Goal: Task Accomplishment & Management: Manage account settings

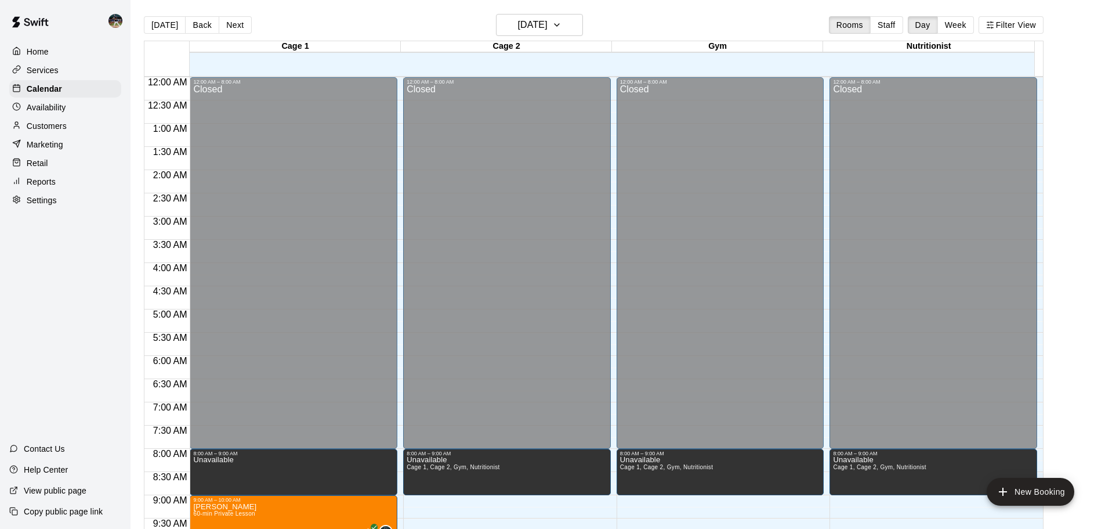
scroll to position [359, 0]
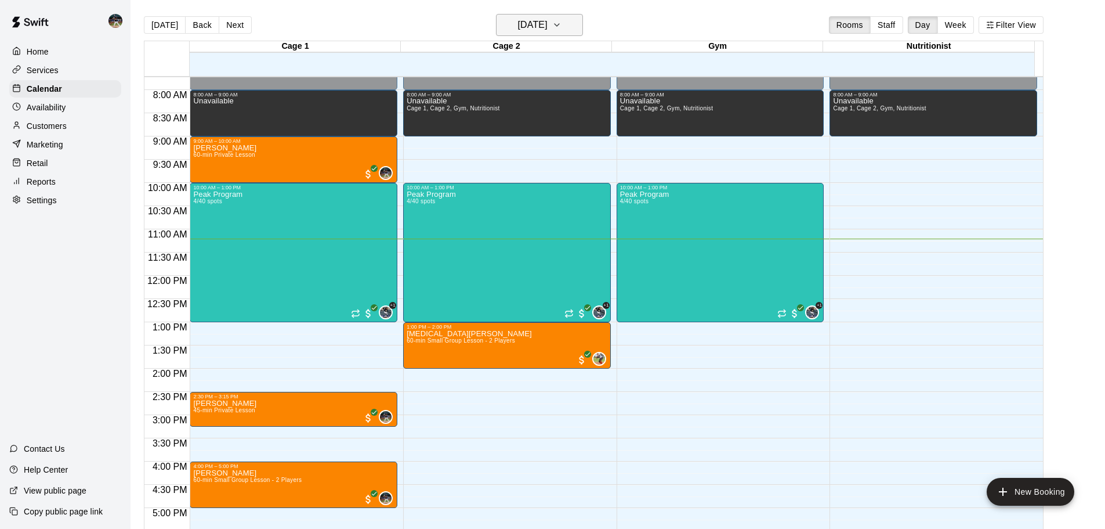
click at [536, 24] on h6 "[DATE]" at bounding box center [533, 25] width 30 height 16
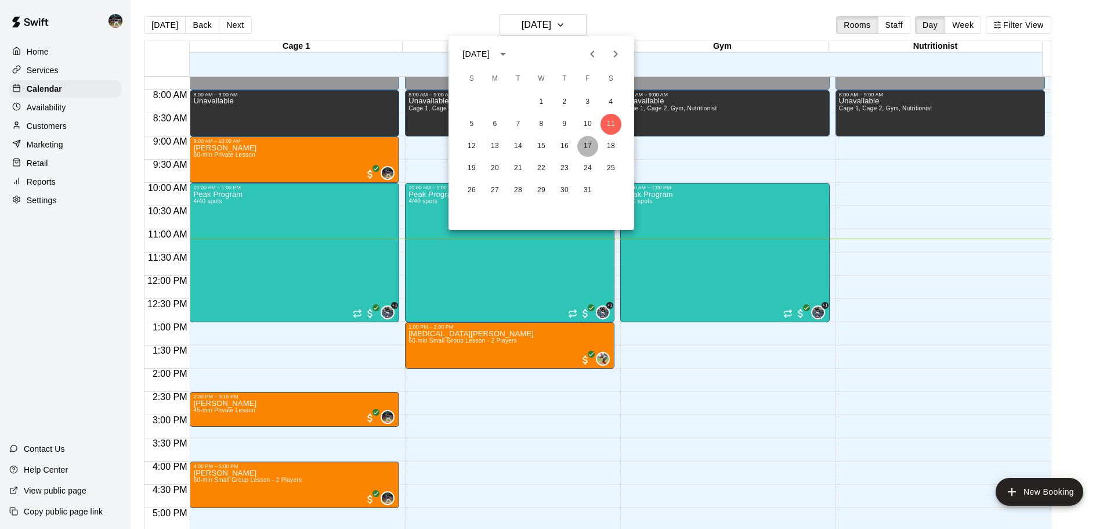
click at [591, 145] on button "17" at bounding box center [587, 146] width 21 height 21
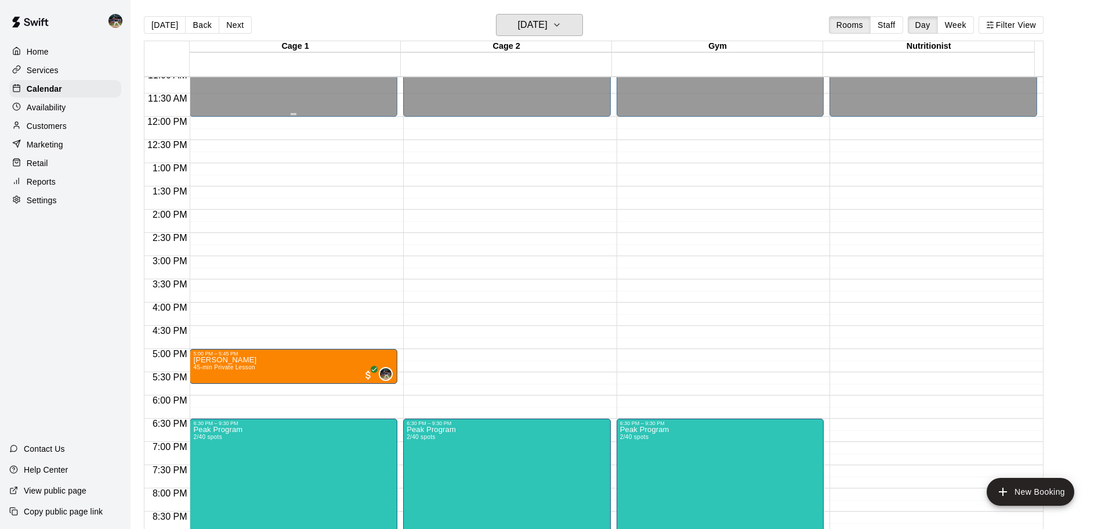
scroll to position [475, 0]
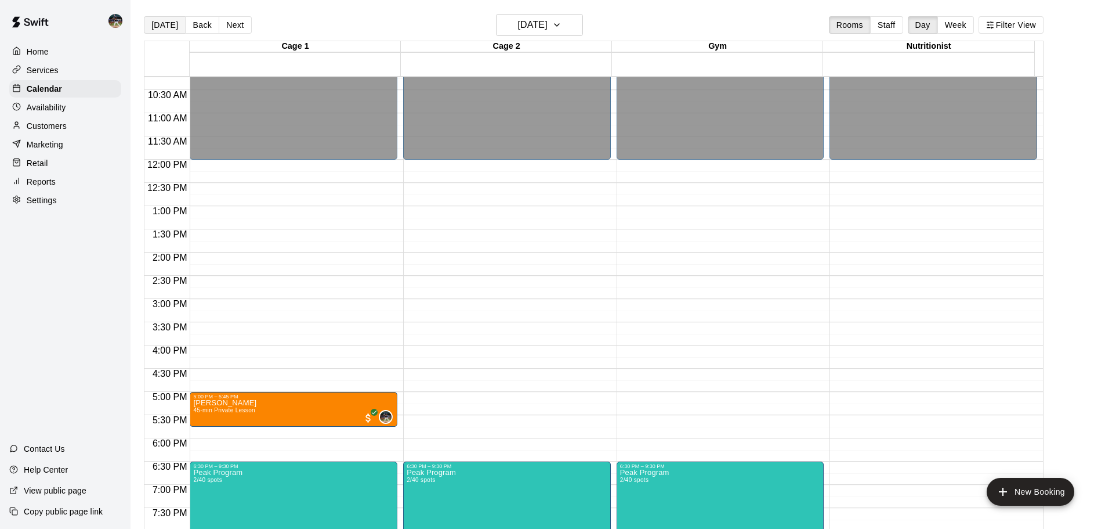
click at [152, 28] on button "[DATE]" at bounding box center [165, 24] width 42 height 17
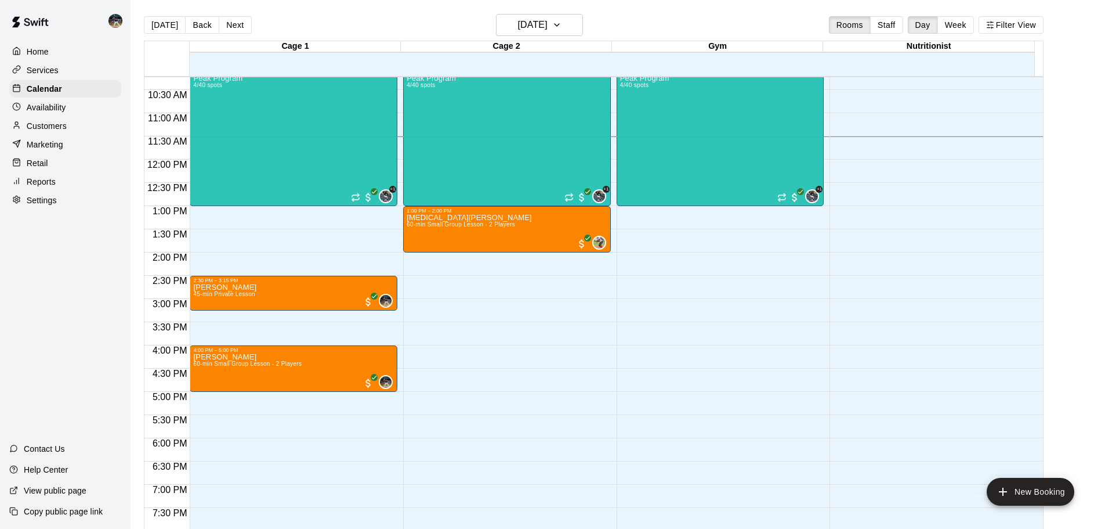
click at [60, 132] on p "Customers" at bounding box center [47, 126] width 40 height 12
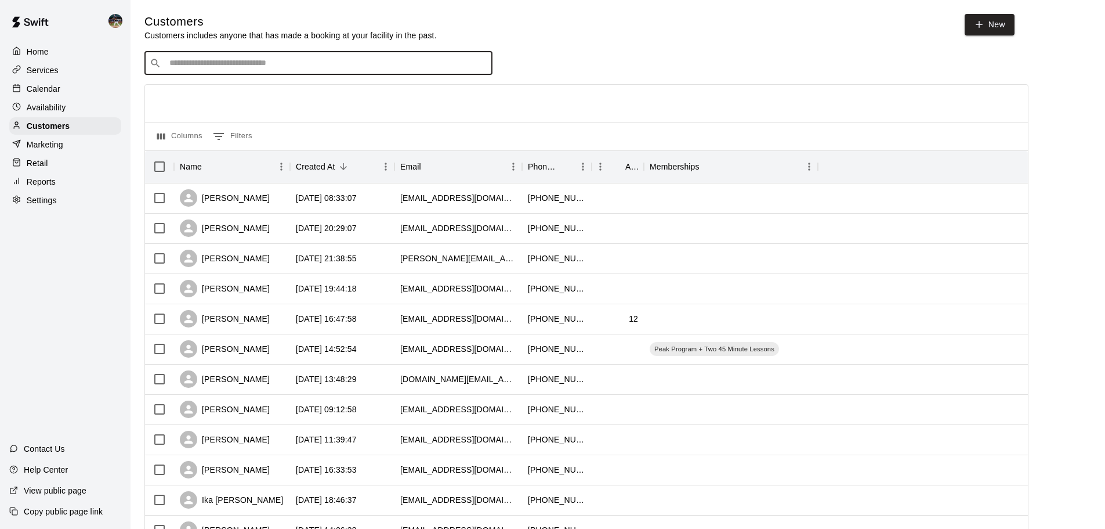
click at [305, 69] on input "Search customers by name or email" at bounding box center [326, 63] width 321 height 12
type input "******"
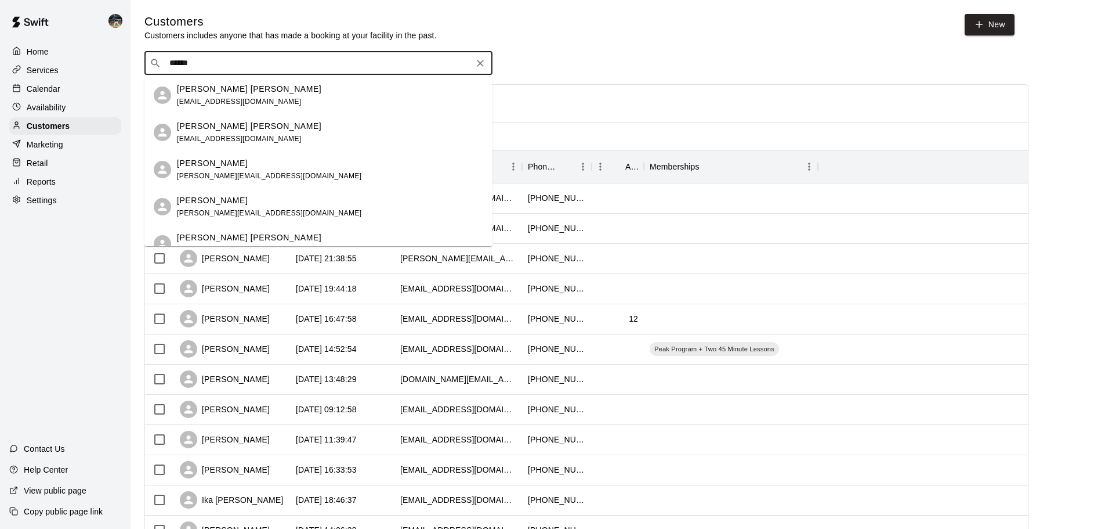
click at [265, 135] on span "[EMAIL_ADDRESS][DOMAIN_NAME]" at bounding box center [239, 139] width 125 height 8
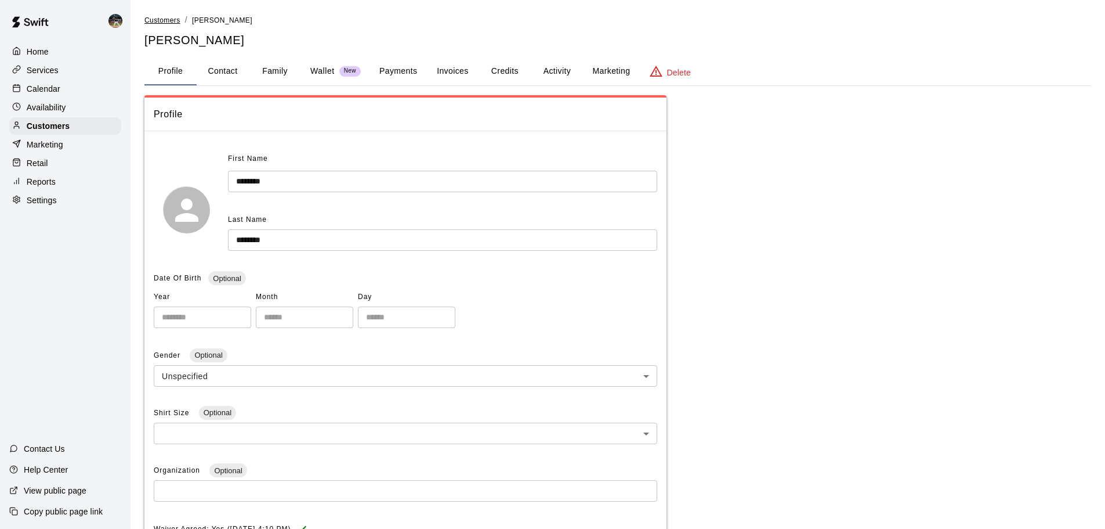
click at [153, 24] on li "Customers" at bounding box center [162, 20] width 36 height 13
click at [157, 22] on span "Customers" at bounding box center [162, 20] width 36 height 8
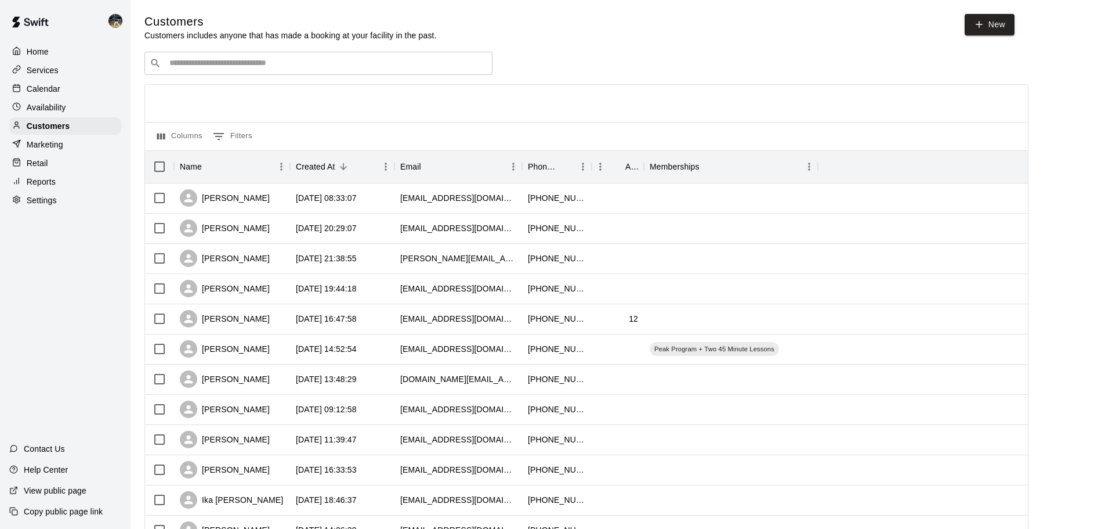
click at [241, 63] on input "Search customers by name or email" at bounding box center [326, 63] width 321 height 12
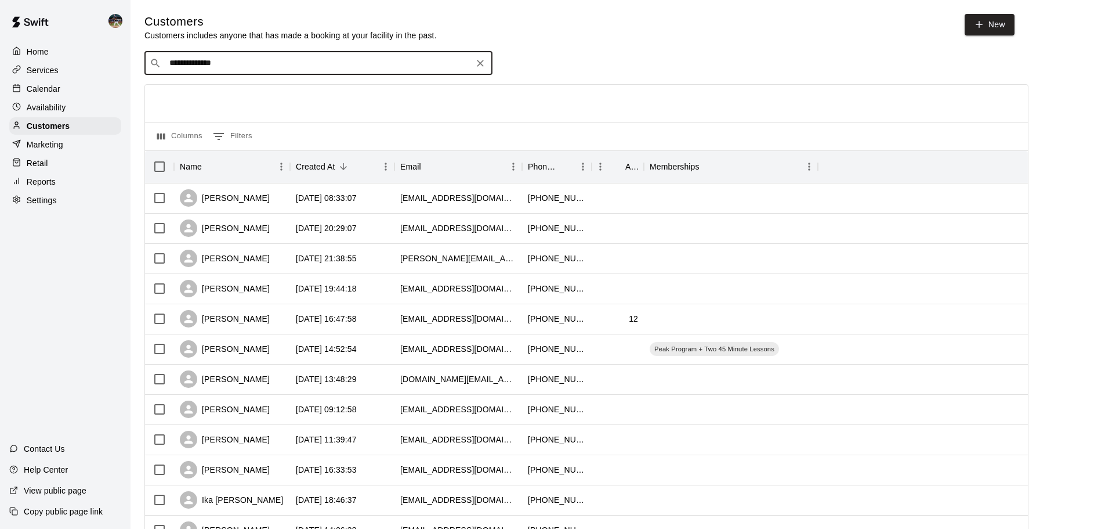
type input "**********"
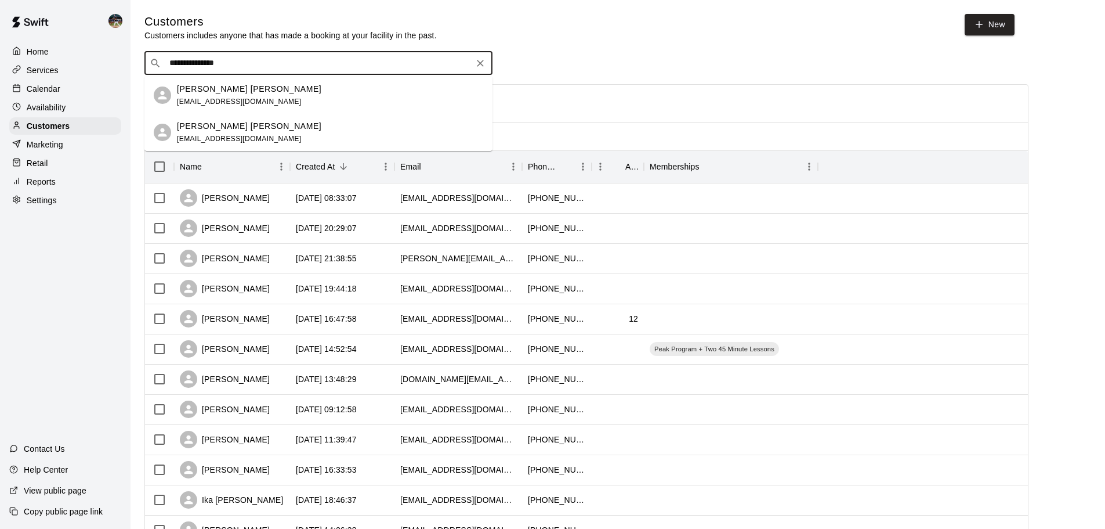
click at [240, 140] on span "[EMAIL_ADDRESS][DOMAIN_NAME]" at bounding box center [239, 139] width 125 height 8
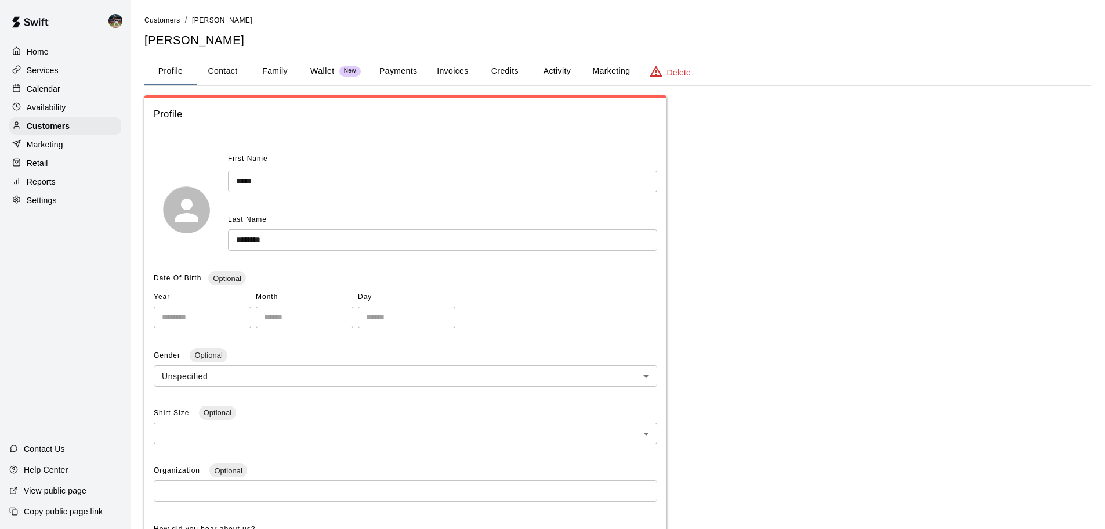
click at [284, 81] on button "Family" at bounding box center [275, 71] width 52 height 28
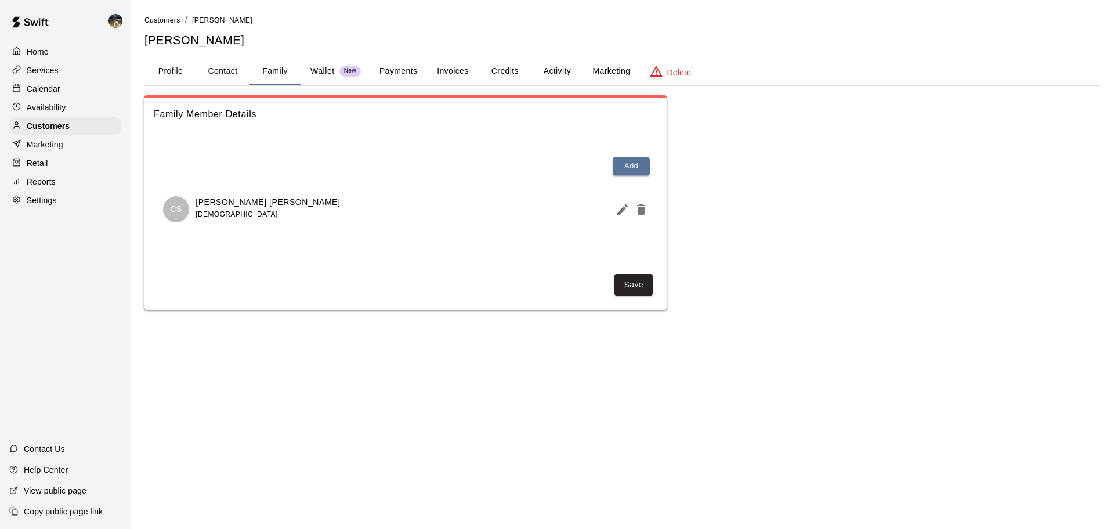
click at [561, 74] on button "Activity" at bounding box center [557, 71] width 52 height 28
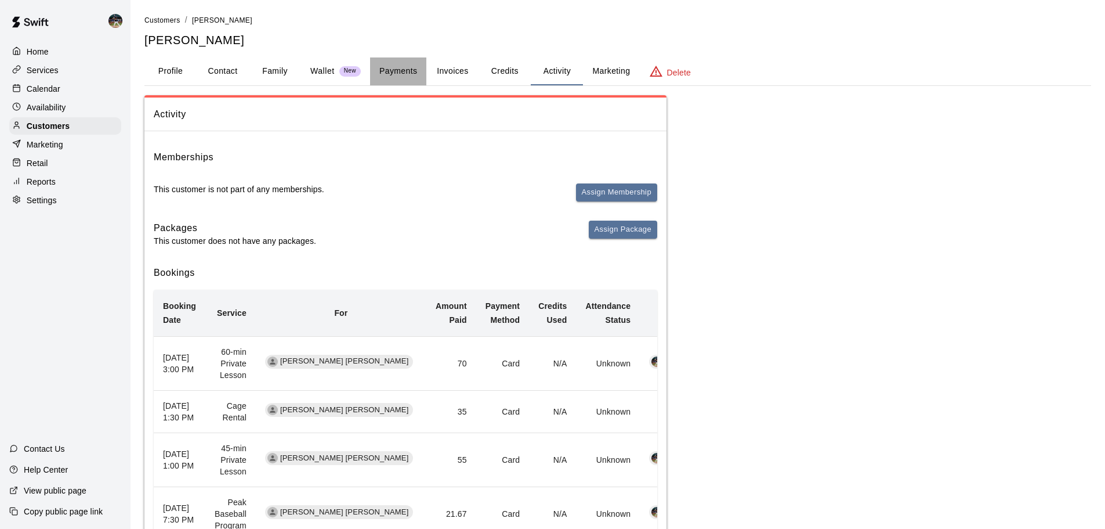
click at [403, 74] on button "Payments" at bounding box center [398, 71] width 56 height 28
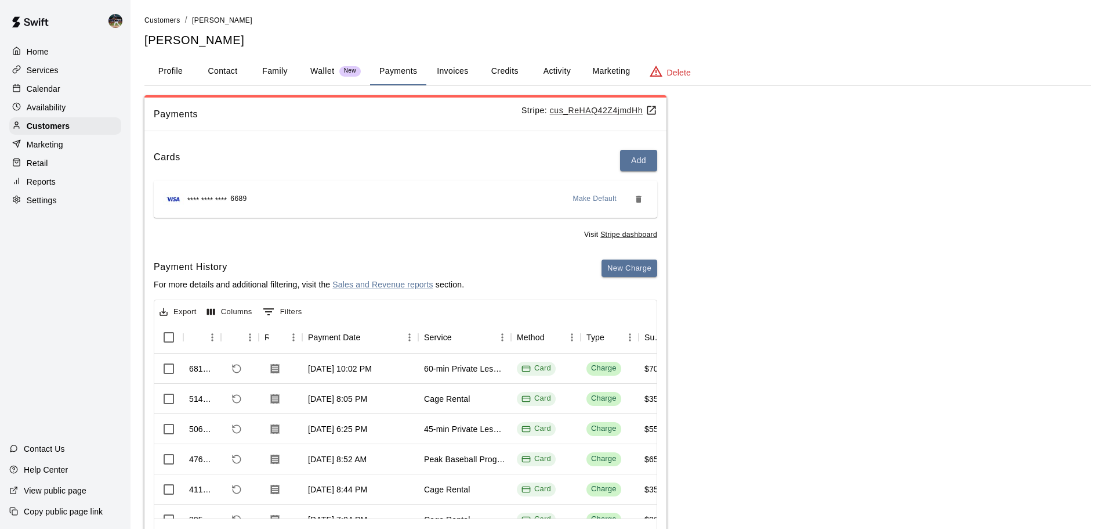
click at [72, 84] on div "Calendar" at bounding box center [65, 88] width 112 height 17
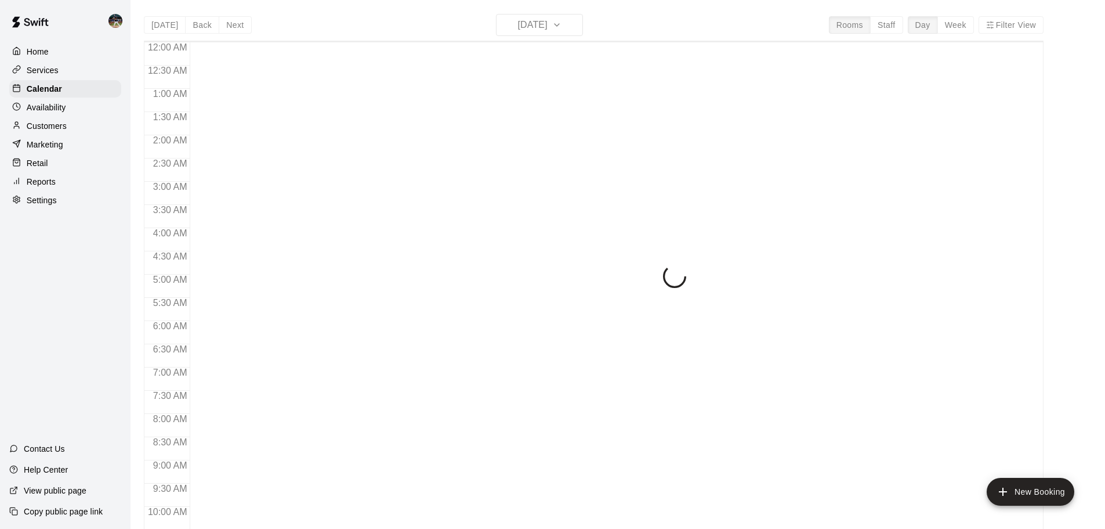
scroll to position [541, 0]
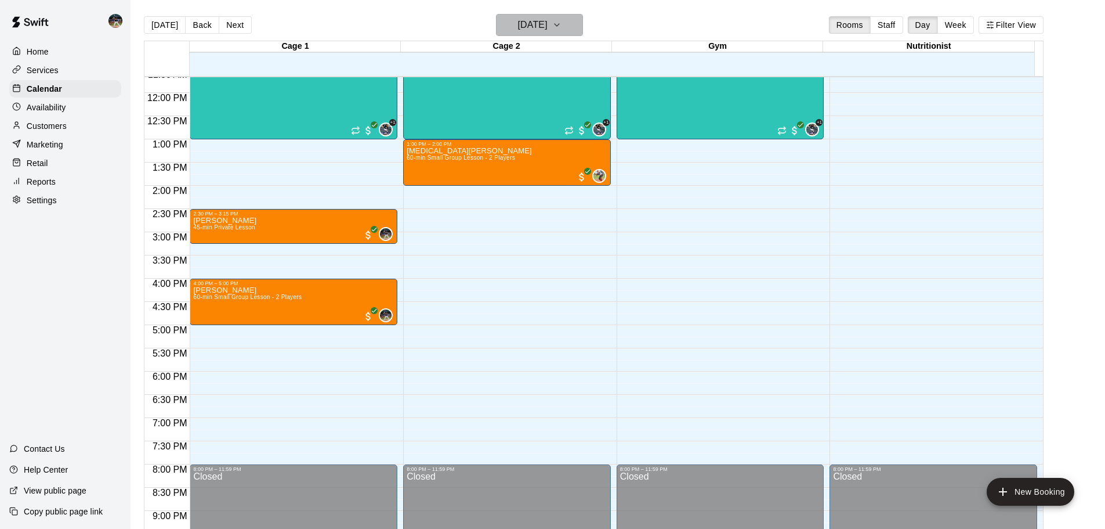
click at [518, 19] on h6 "[DATE]" at bounding box center [533, 25] width 30 height 16
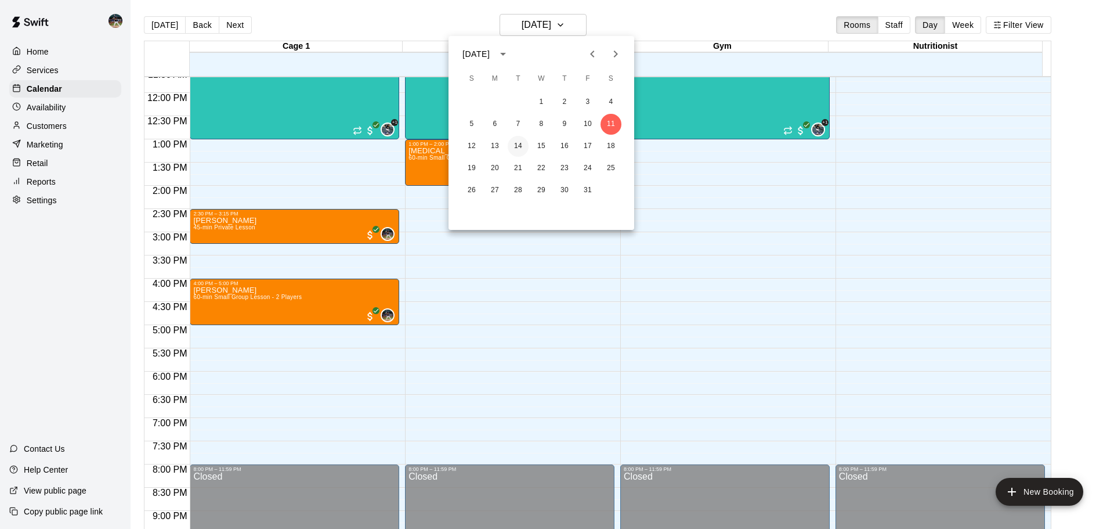
click at [518, 146] on button "14" at bounding box center [518, 146] width 21 height 21
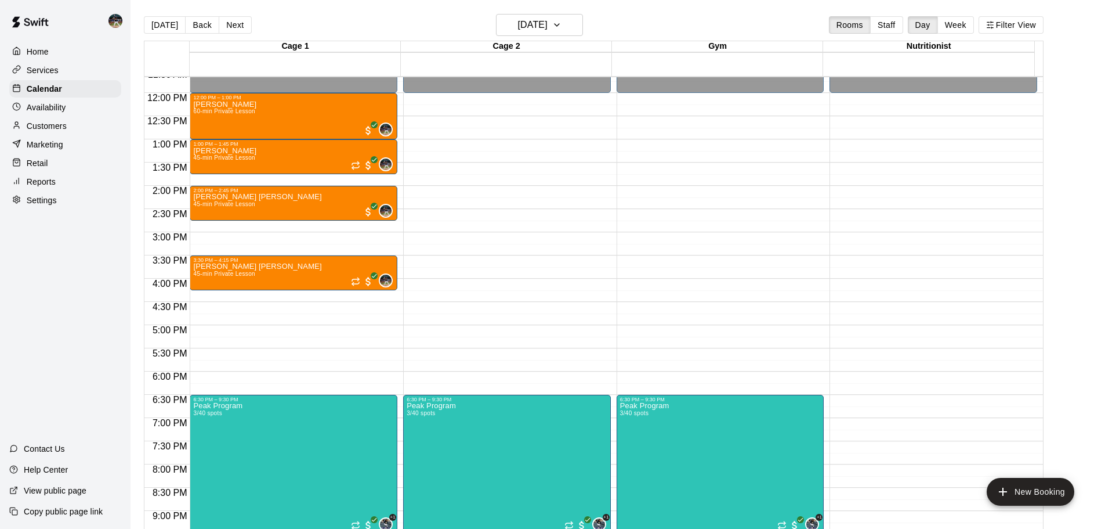
click at [233, 14] on div "[DATE] Back [DATE][DATE] Rooms Staff Day Week Filter View" at bounding box center [594, 27] width 900 height 27
click at [231, 24] on button "Next" at bounding box center [235, 24] width 32 height 17
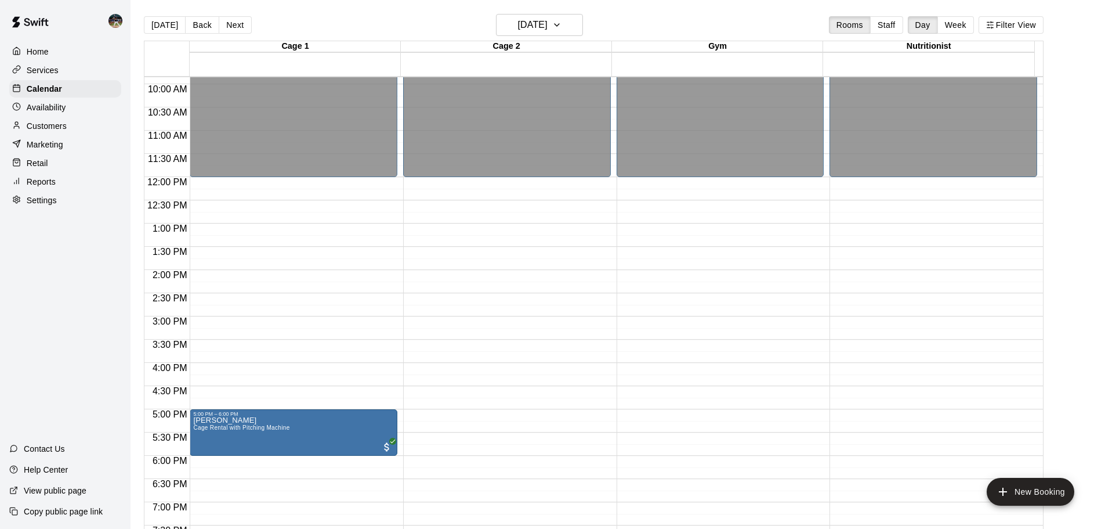
scroll to position [425, 0]
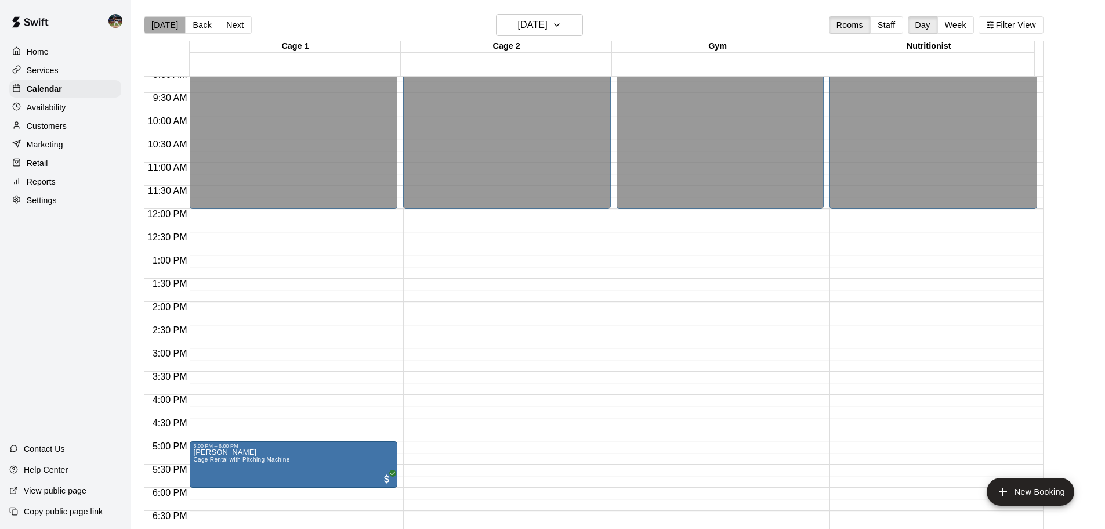
click at [165, 30] on button "[DATE]" at bounding box center [165, 24] width 42 height 17
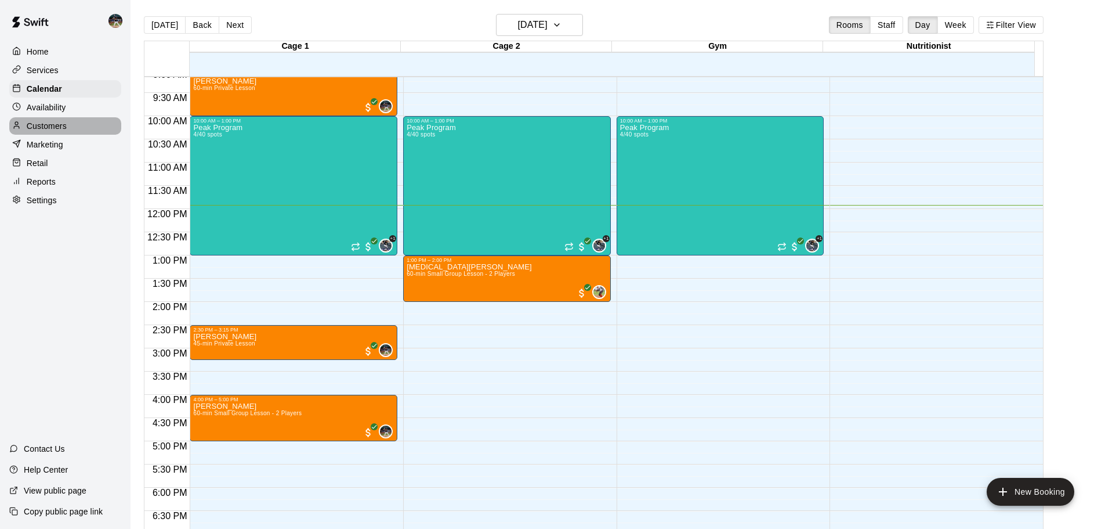
click at [70, 127] on div "Customers" at bounding box center [65, 125] width 112 height 17
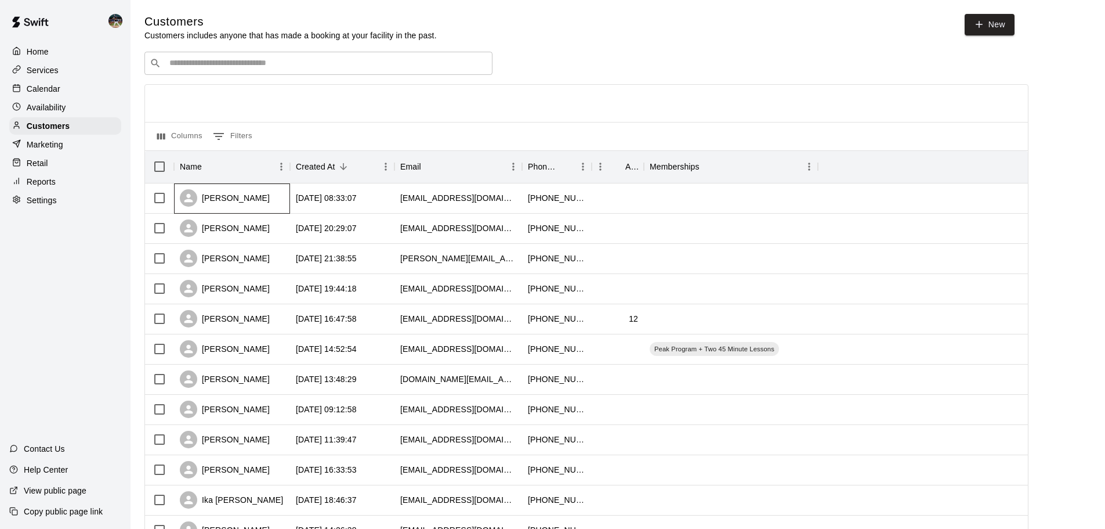
click at [233, 196] on div "[PERSON_NAME]" at bounding box center [225, 197] width 90 height 17
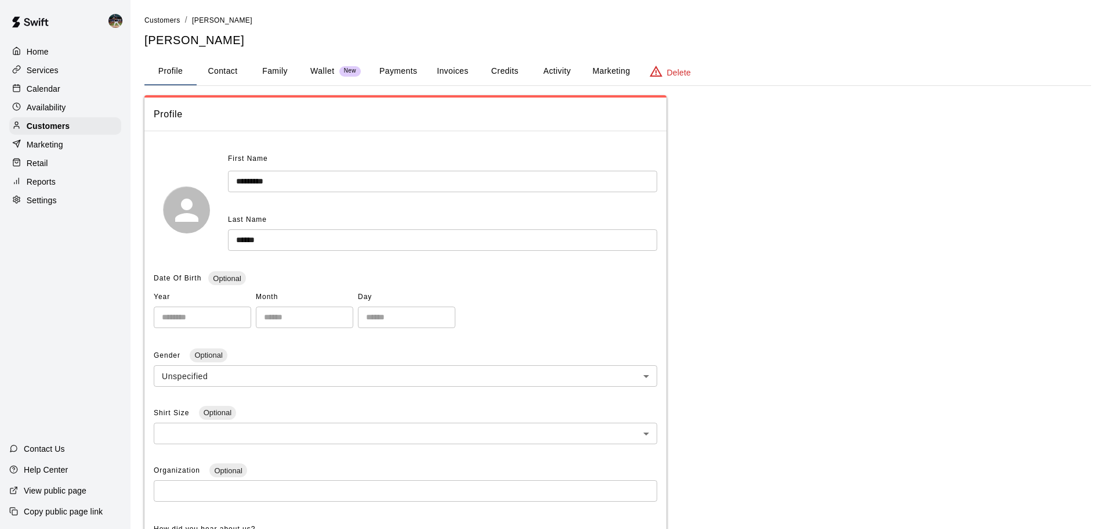
click at [556, 78] on button "Activity" at bounding box center [557, 71] width 52 height 28
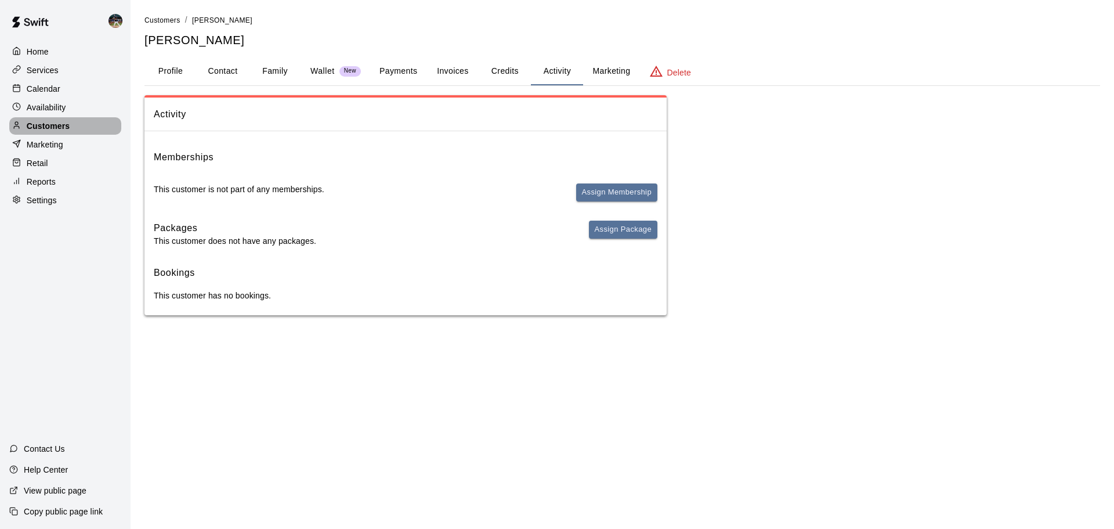
click at [100, 126] on div "Customers" at bounding box center [65, 125] width 112 height 17
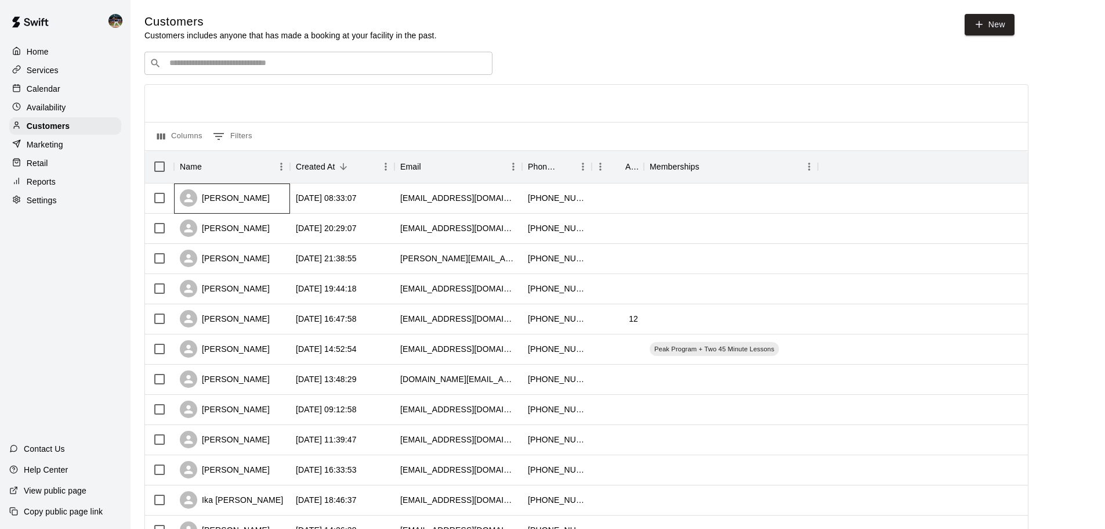
click at [222, 192] on div "[PERSON_NAME]" at bounding box center [225, 197] width 90 height 17
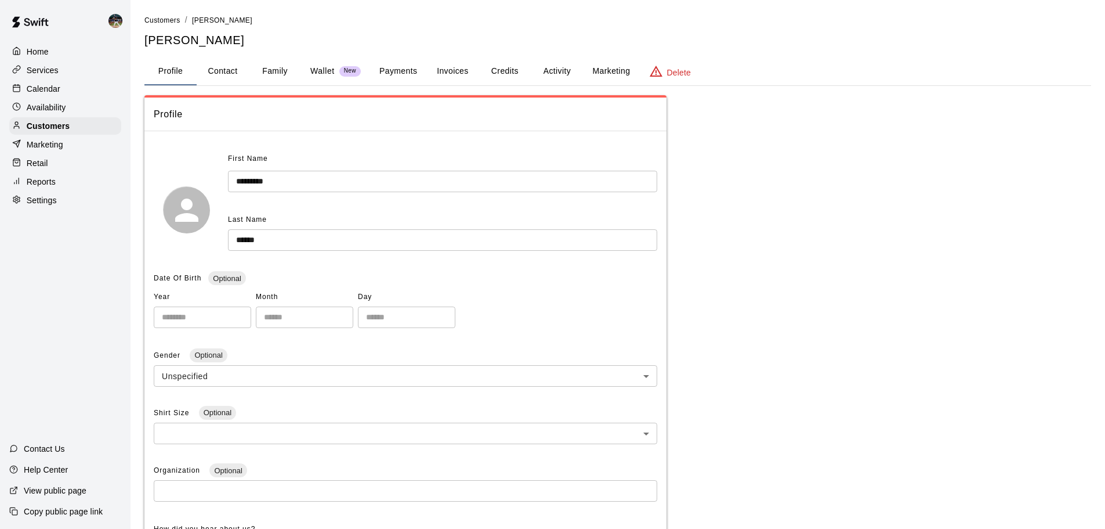
click at [279, 76] on button "Family" at bounding box center [275, 71] width 52 height 28
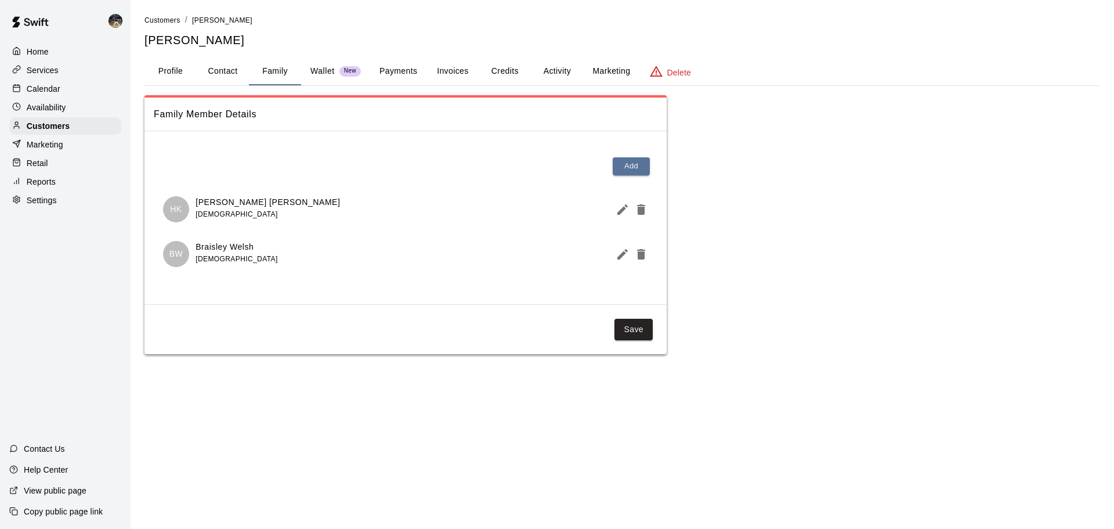
click at [208, 70] on button "Contact" at bounding box center [223, 71] width 52 height 28
select select "**"
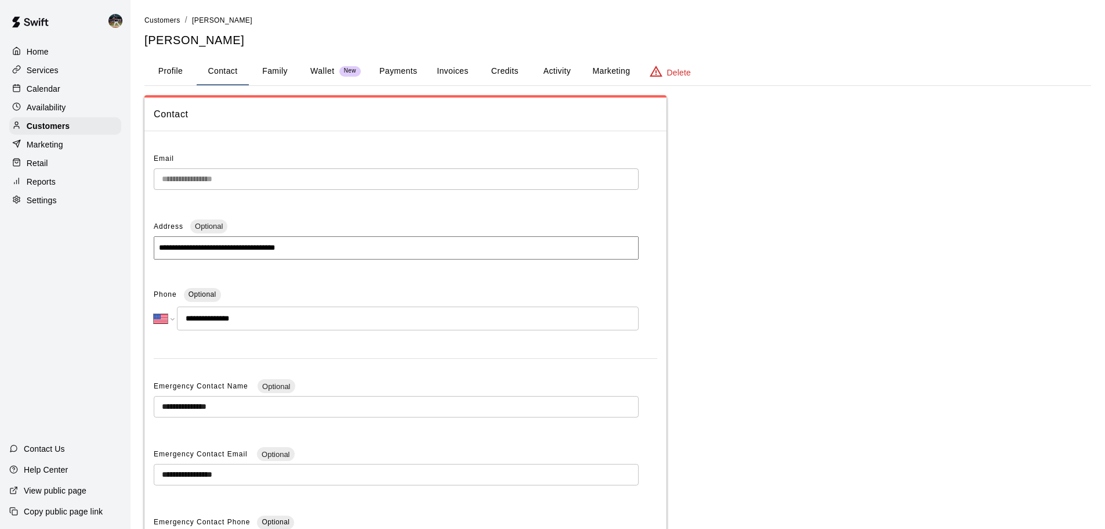
click at [261, 76] on button "Family" at bounding box center [275, 71] width 52 height 28
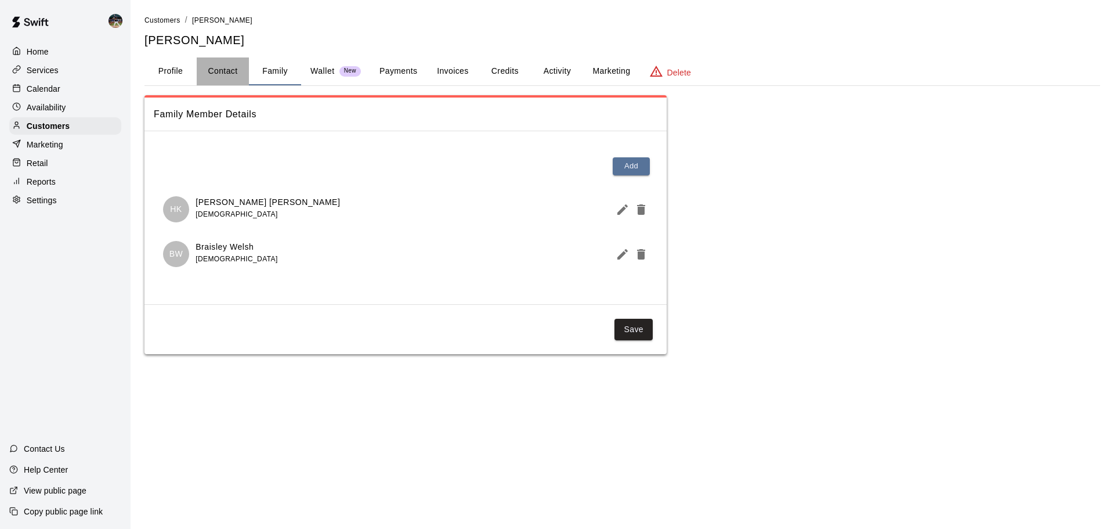
click at [226, 74] on button "Contact" at bounding box center [223, 71] width 52 height 28
select select "**"
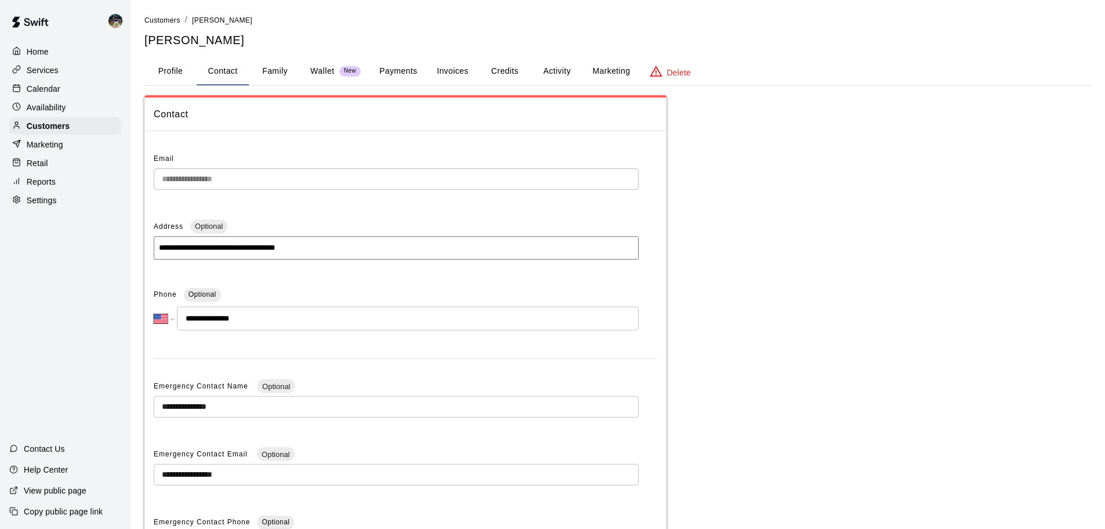
click at [59, 92] on p "Calendar" at bounding box center [44, 89] width 34 height 12
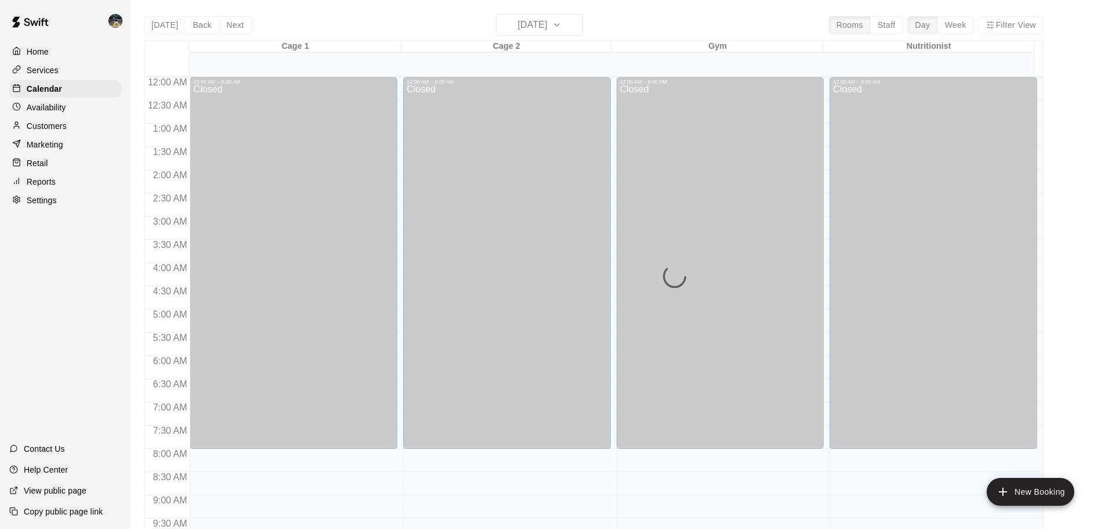
scroll to position [554, 0]
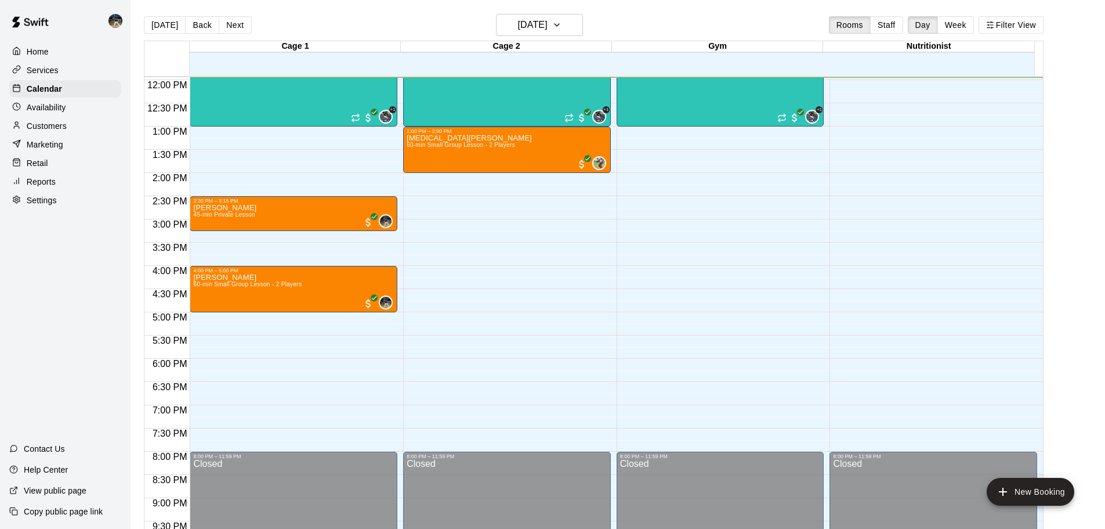
click at [63, 128] on p "Customers" at bounding box center [47, 126] width 40 height 12
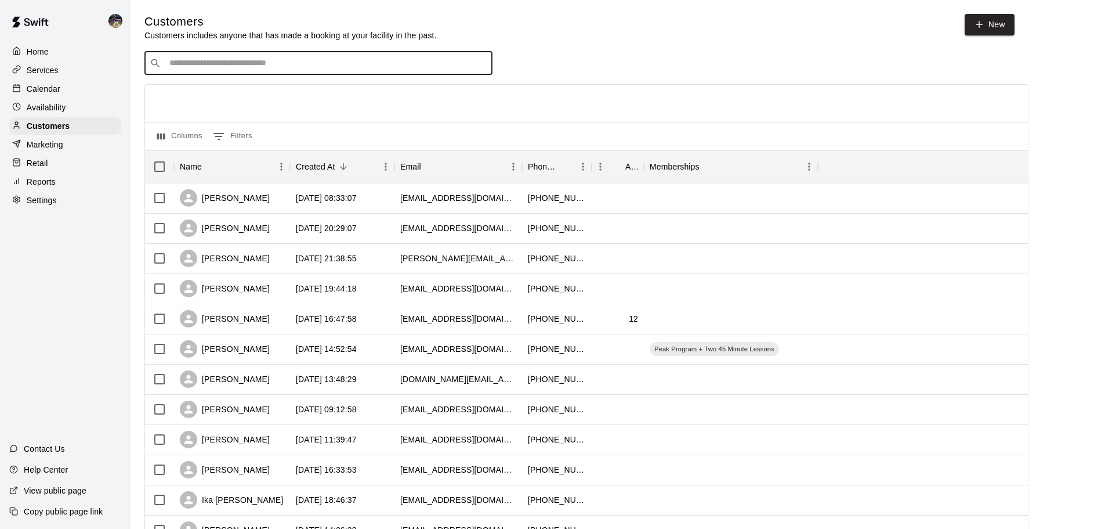
click at [287, 62] on input "Search customers by name or email" at bounding box center [326, 63] width 321 height 12
type input "******"
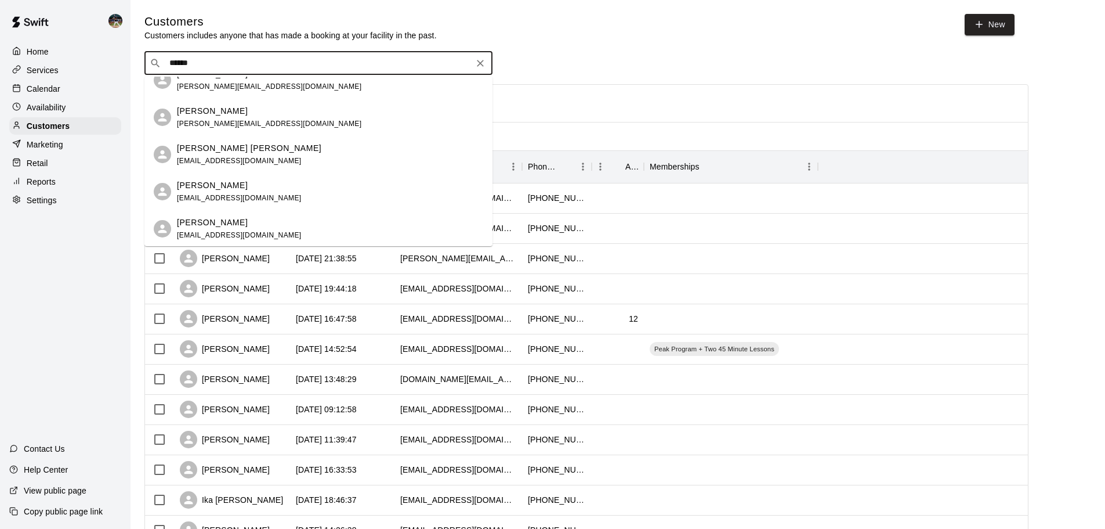
scroll to position [91, 0]
click at [264, 159] on div "[PERSON_NAME] [PERSON_NAME] [EMAIL_ADDRESS][DOMAIN_NAME]" at bounding box center [330, 153] width 306 height 25
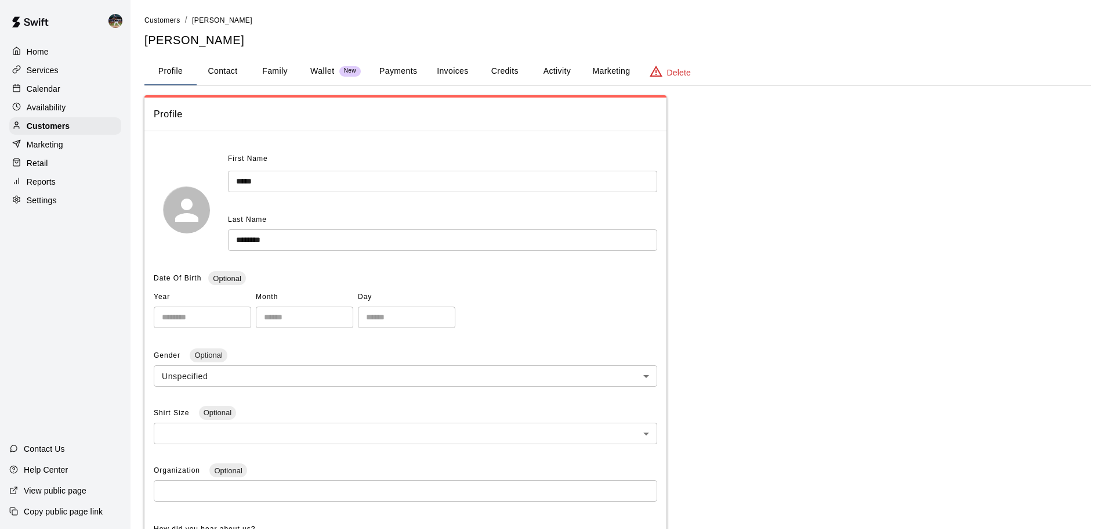
click at [407, 74] on button "Payments" at bounding box center [398, 71] width 56 height 28
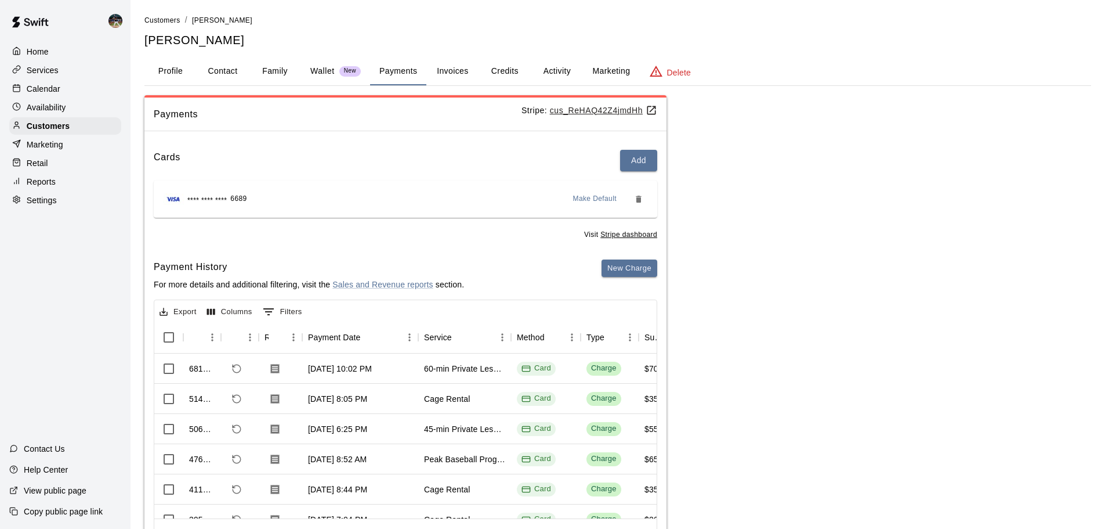
click at [57, 77] on div "Services" at bounding box center [65, 70] width 112 height 17
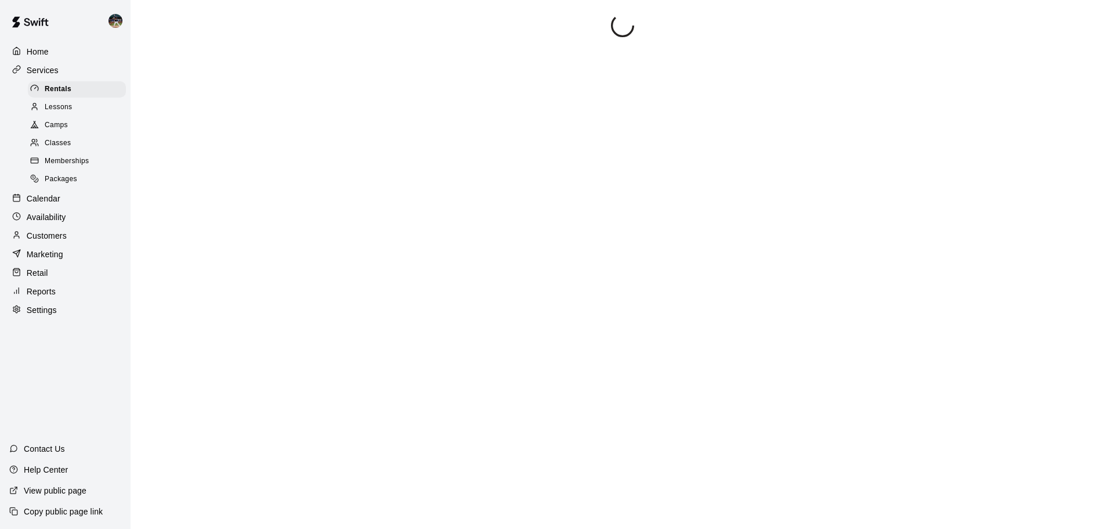
click at [66, 160] on span "Memberships" at bounding box center [67, 162] width 44 height 12
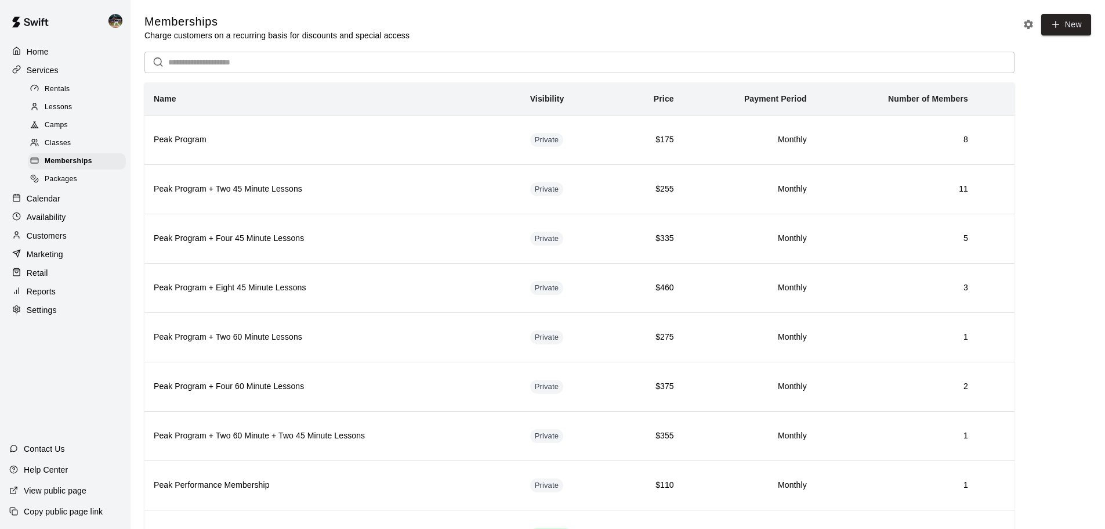
click at [67, 204] on div "Calendar" at bounding box center [65, 198] width 112 height 17
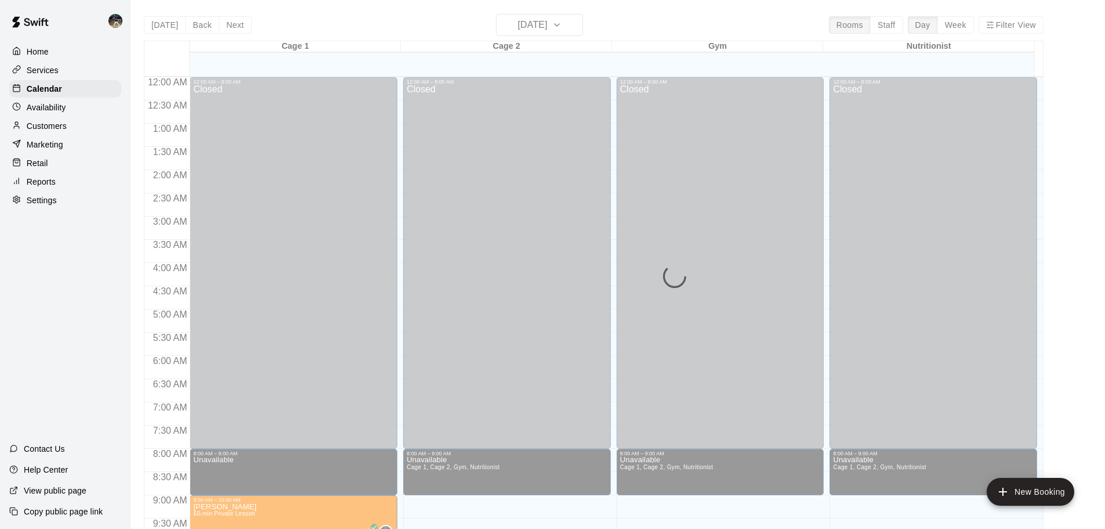
scroll to position [557, 0]
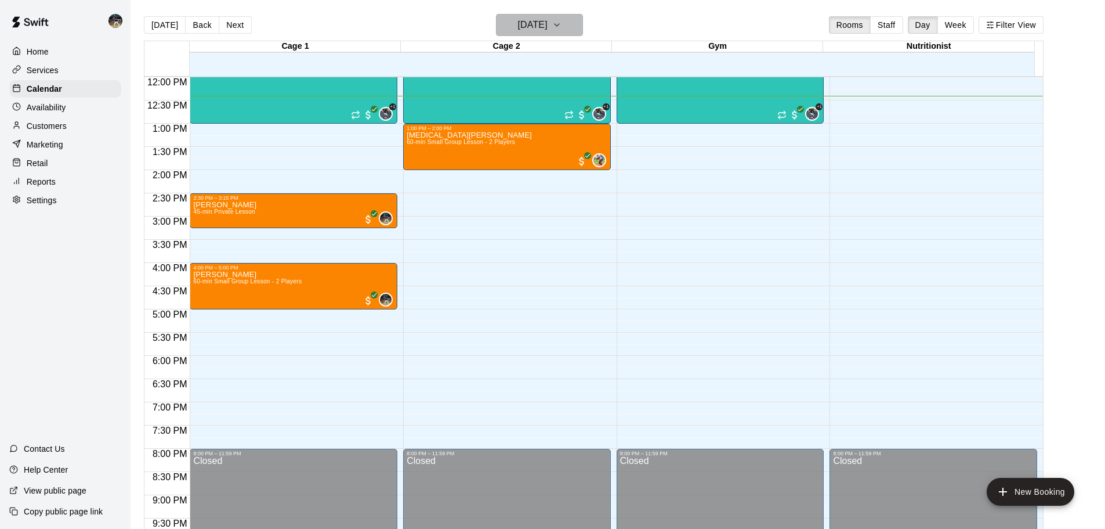
click at [537, 22] on h6 "[DATE]" at bounding box center [533, 25] width 30 height 16
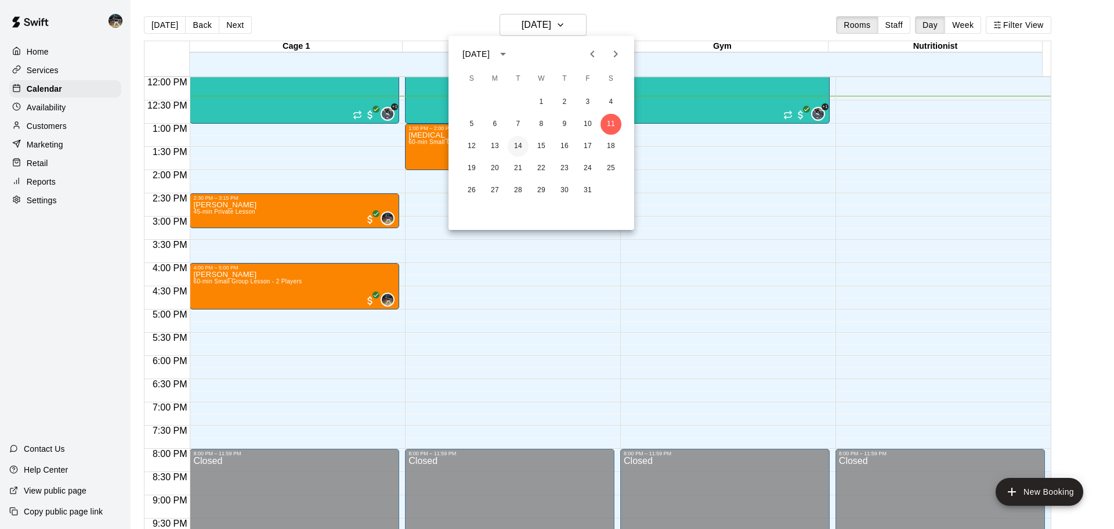
click at [522, 148] on button "14" at bounding box center [518, 146] width 21 height 21
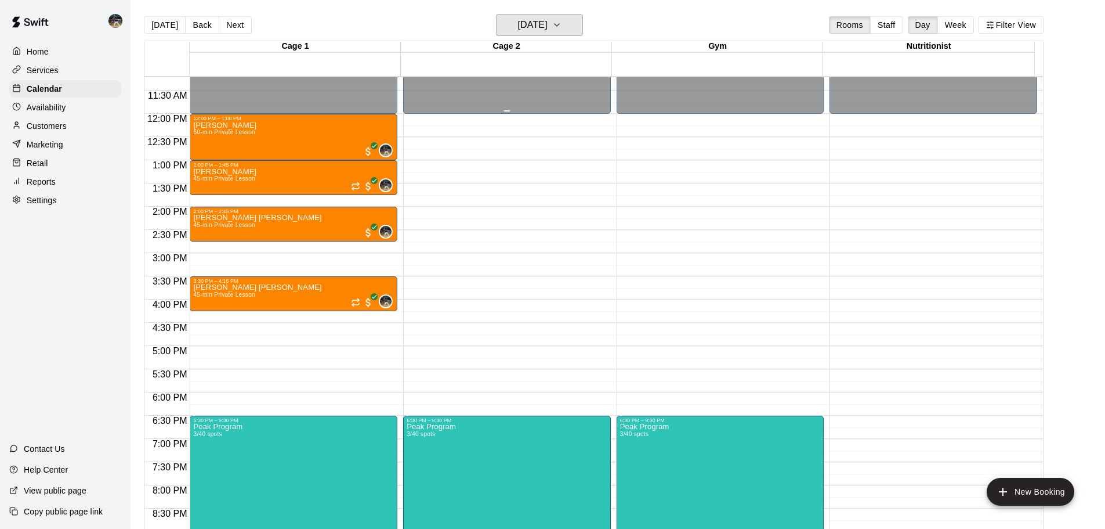
scroll to position [441, 0]
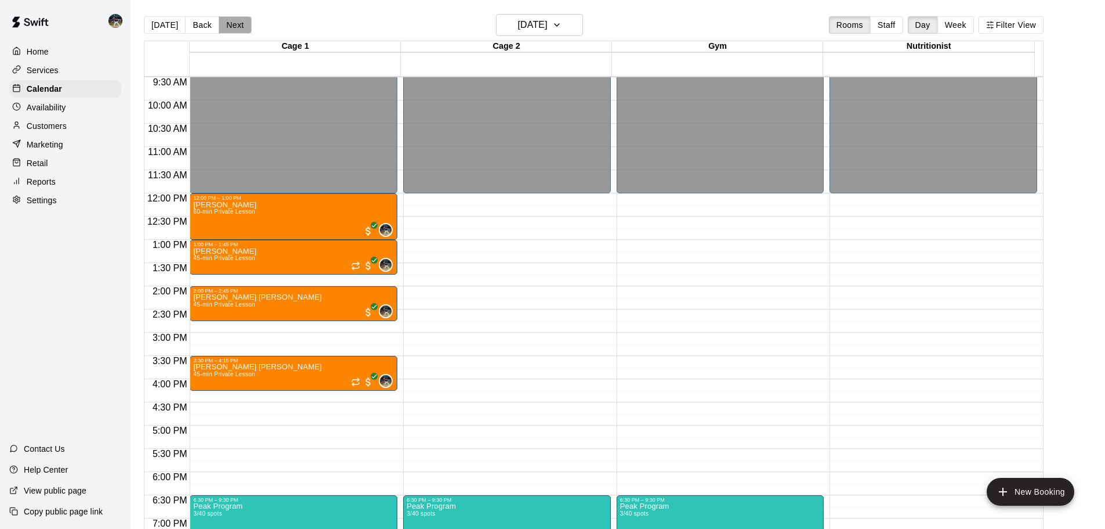
click at [245, 25] on button "Next" at bounding box center [235, 24] width 32 height 17
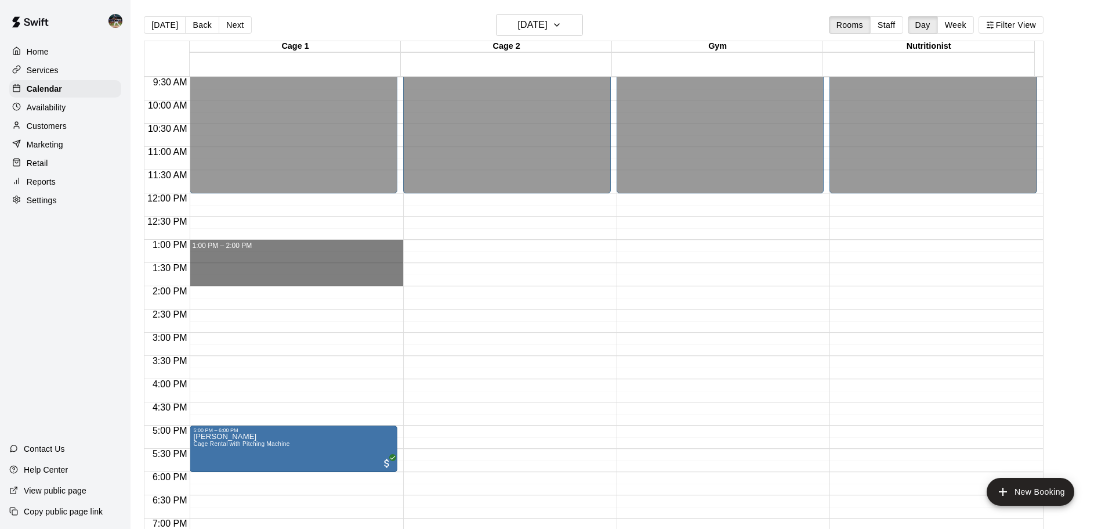
drag, startPoint x: 257, startPoint y: 241, endPoint x: 255, endPoint y: 281, distance: 39.5
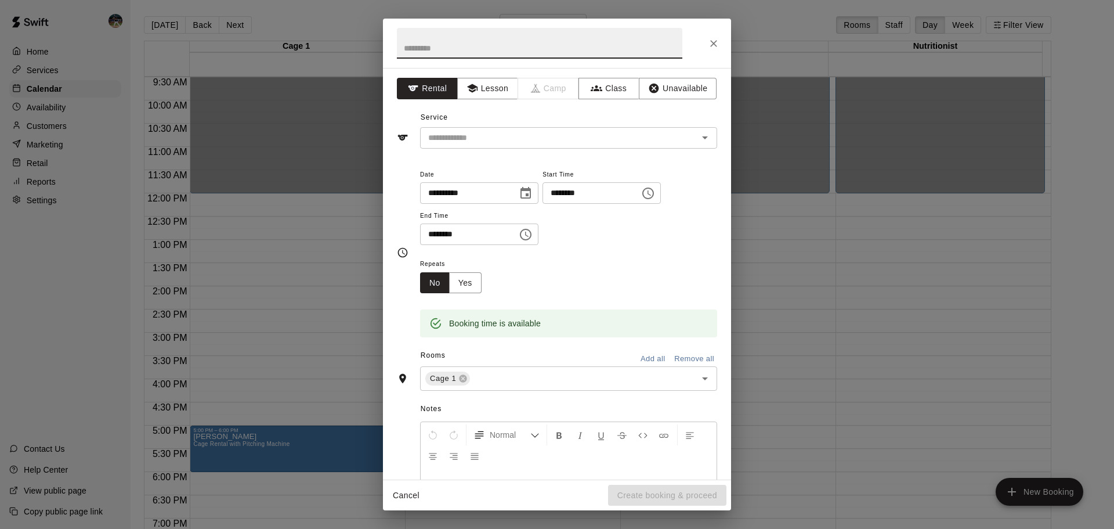
click at [447, 51] on input "text" at bounding box center [539, 43] width 285 height 31
type input "**********"
drag, startPoint x: 697, startPoint y: 101, endPoint x: 692, endPoint y: 96, distance: 7.4
click at [692, 96] on div "**********" at bounding box center [557, 273] width 348 height 411
click at [692, 96] on button "Unavailable" at bounding box center [678, 88] width 78 height 21
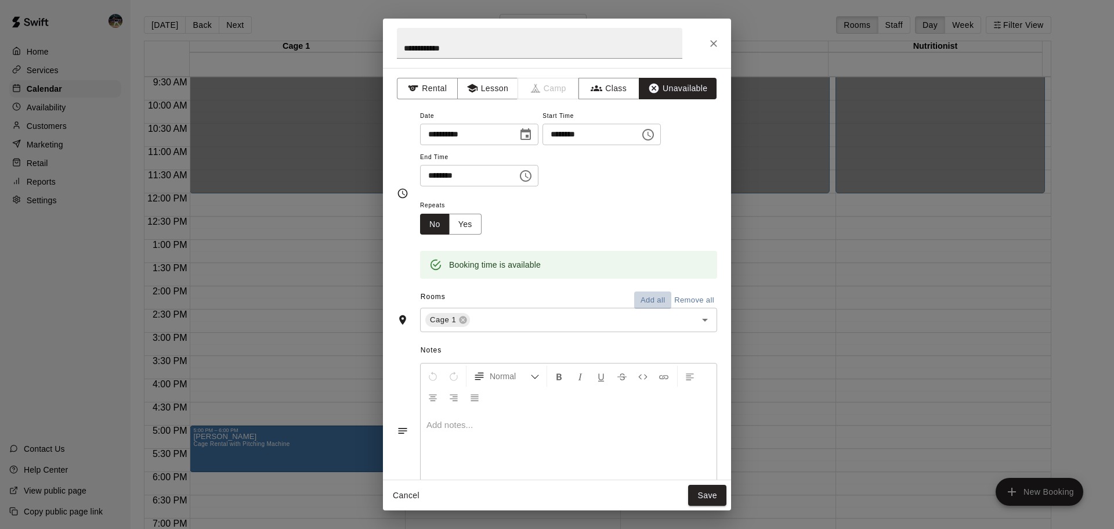
click at [652, 302] on button "Add all" at bounding box center [652, 300] width 37 height 18
click at [511, 320] on icon at bounding box center [512, 320] width 8 height 8
click at [501, 317] on icon at bounding box center [502, 320] width 8 height 8
click at [522, 320] on icon at bounding box center [525, 320] width 8 height 8
click at [711, 496] on button "Save" at bounding box center [707, 495] width 38 height 21
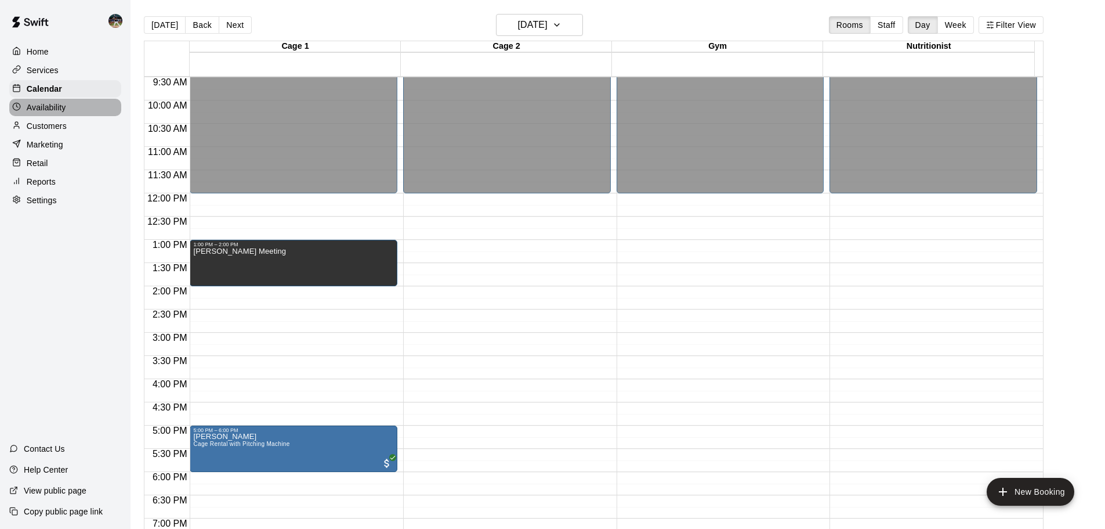
click at [66, 111] on p "Availability" at bounding box center [46, 108] width 39 height 12
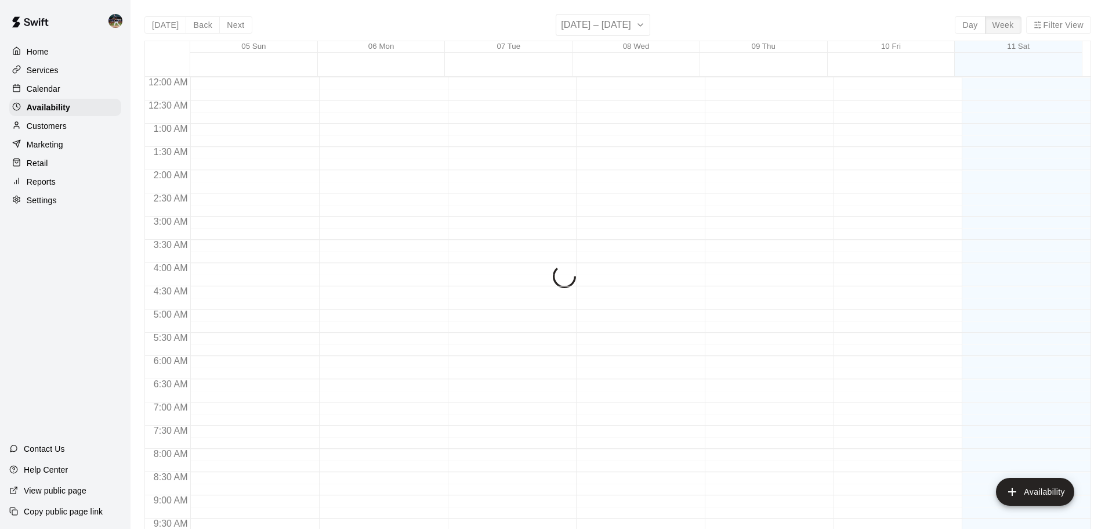
scroll to position [577, 0]
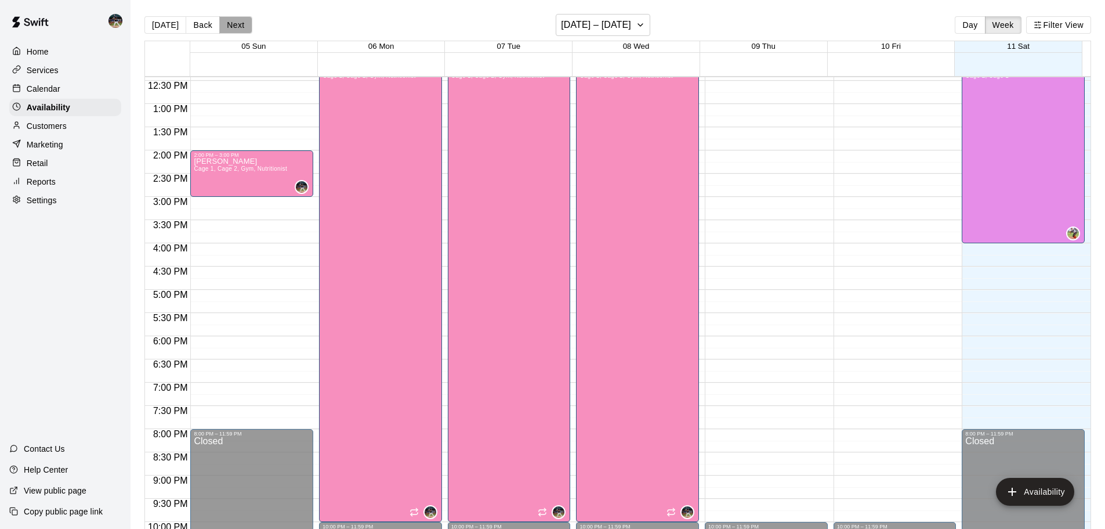
click at [230, 27] on button "Next" at bounding box center [235, 24] width 32 height 17
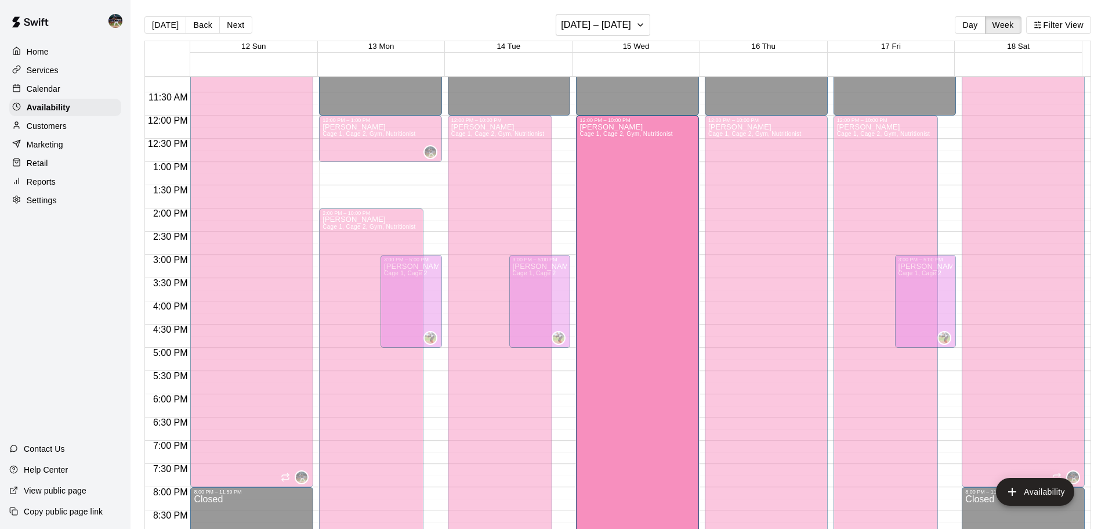
scroll to position [556, 0]
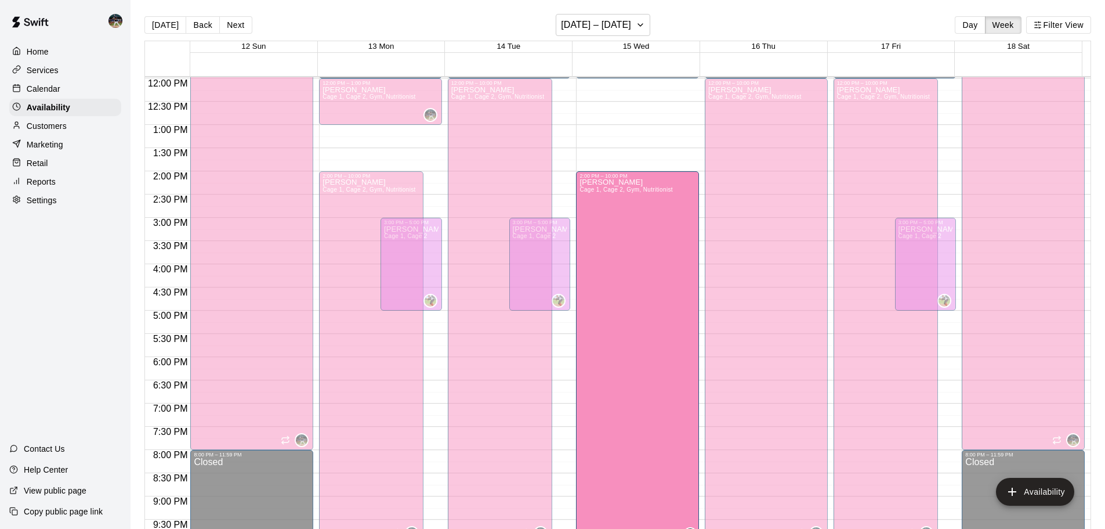
drag, startPoint x: 624, startPoint y: 119, endPoint x: 631, endPoint y: 183, distance: 64.3
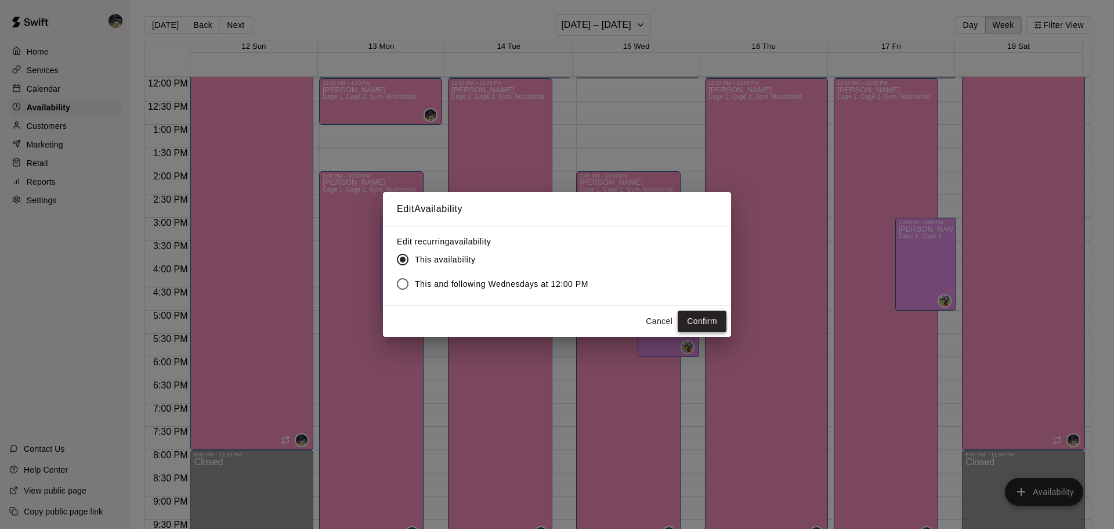
click at [704, 319] on button "Confirm" at bounding box center [702, 320] width 49 height 21
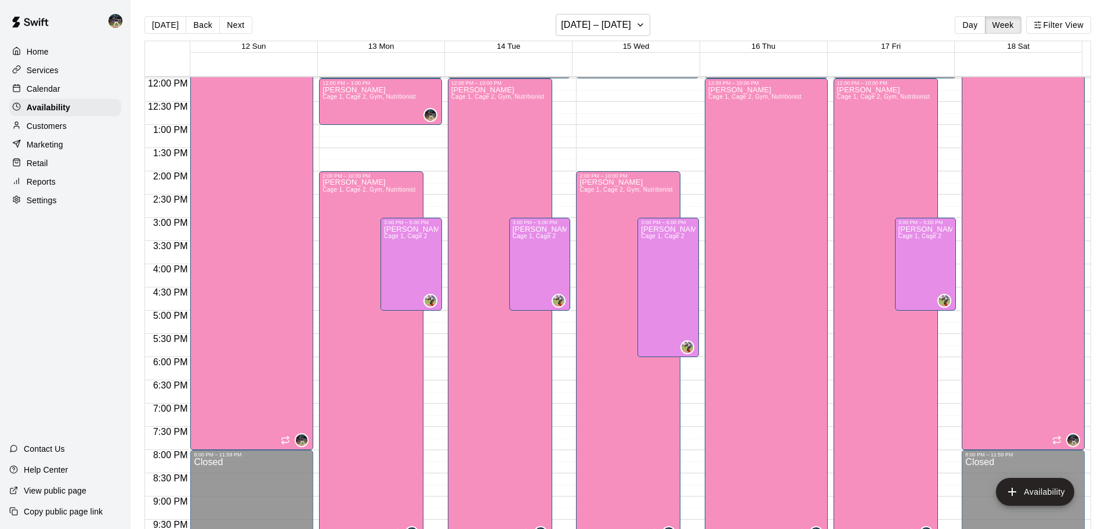
click at [42, 86] on p "Calendar" at bounding box center [44, 89] width 34 height 12
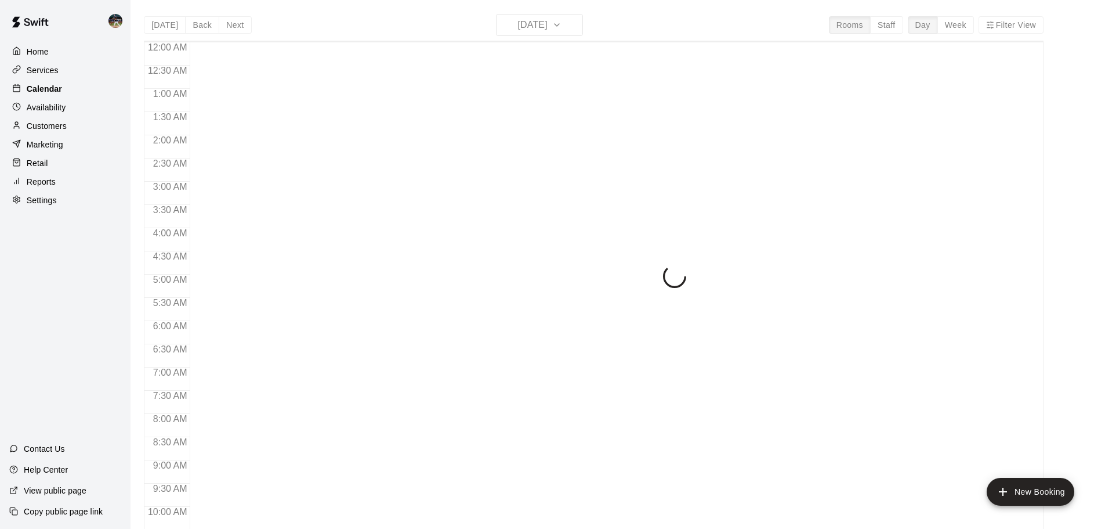
scroll to position [577, 0]
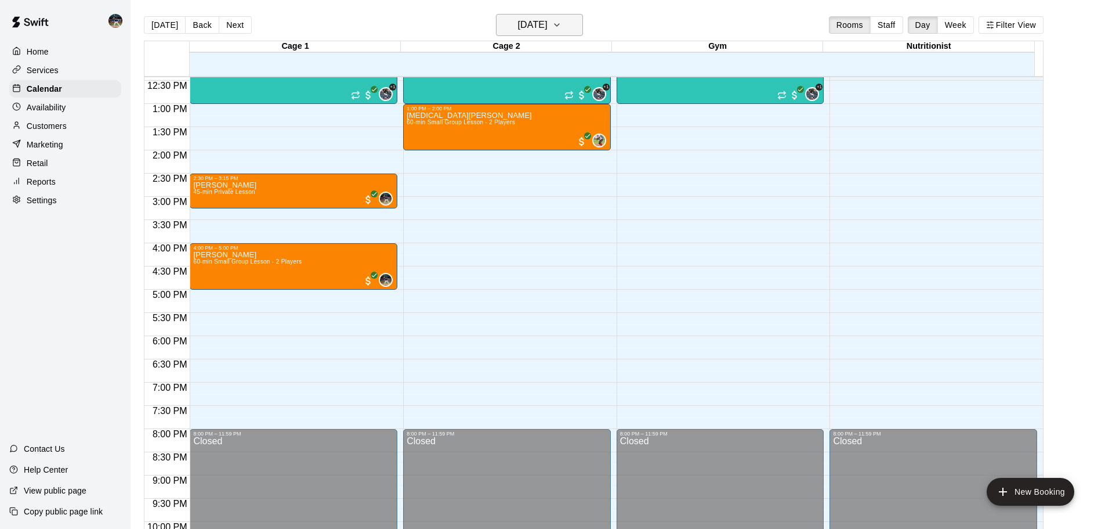
click at [562, 27] on icon "button" at bounding box center [556, 25] width 9 height 14
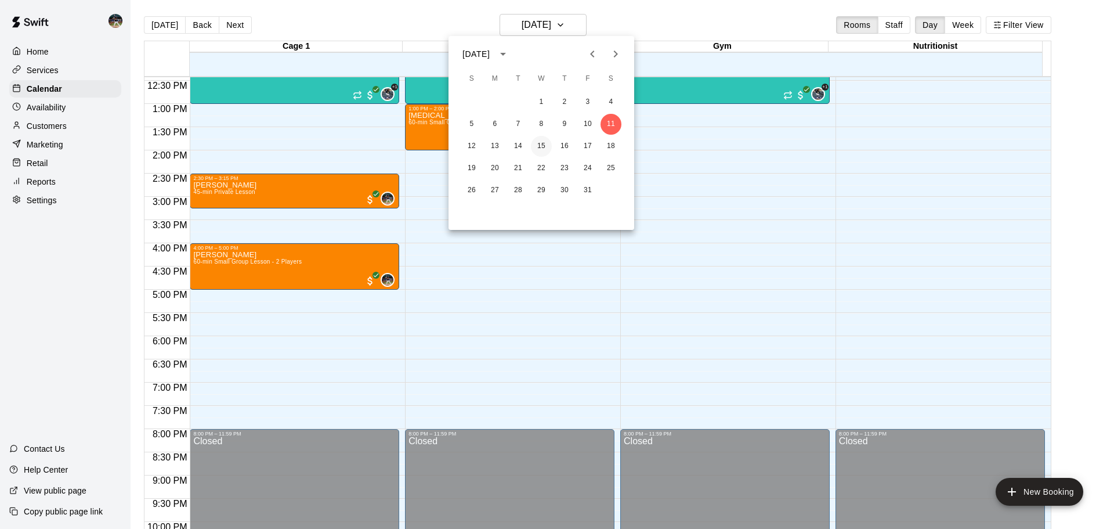
click at [537, 145] on button "15" at bounding box center [541, 146] width 21 height 21
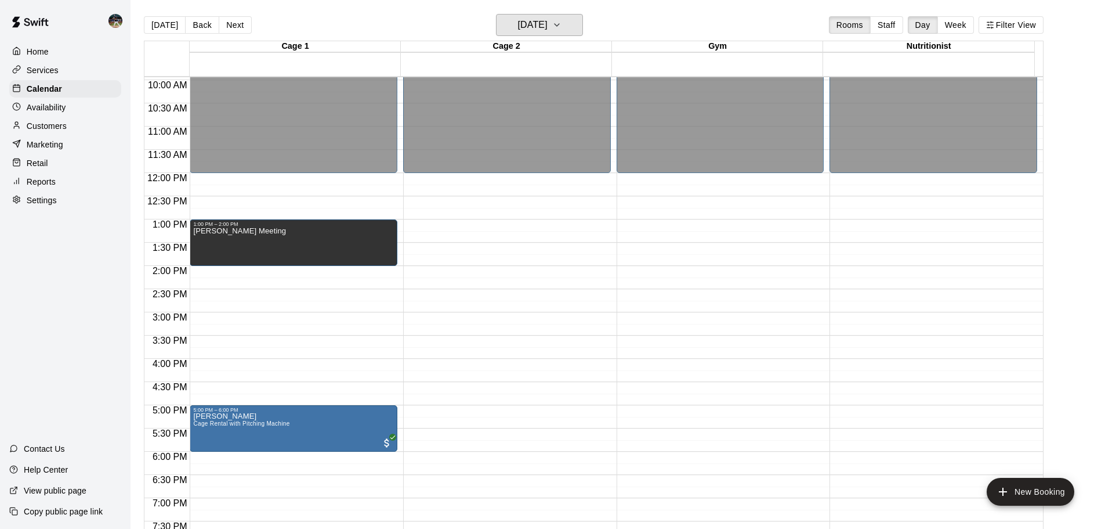
scroll to position [461, 0]
click at [68, 112] on div "Availability" at bounding box center [65, 107] width 112 height 17
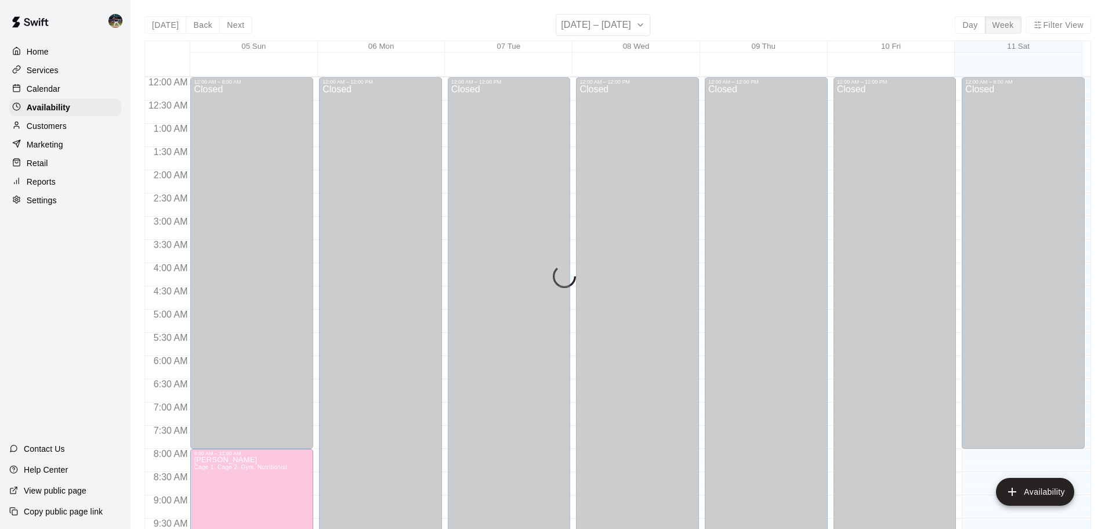
scroll to position [577, 0]
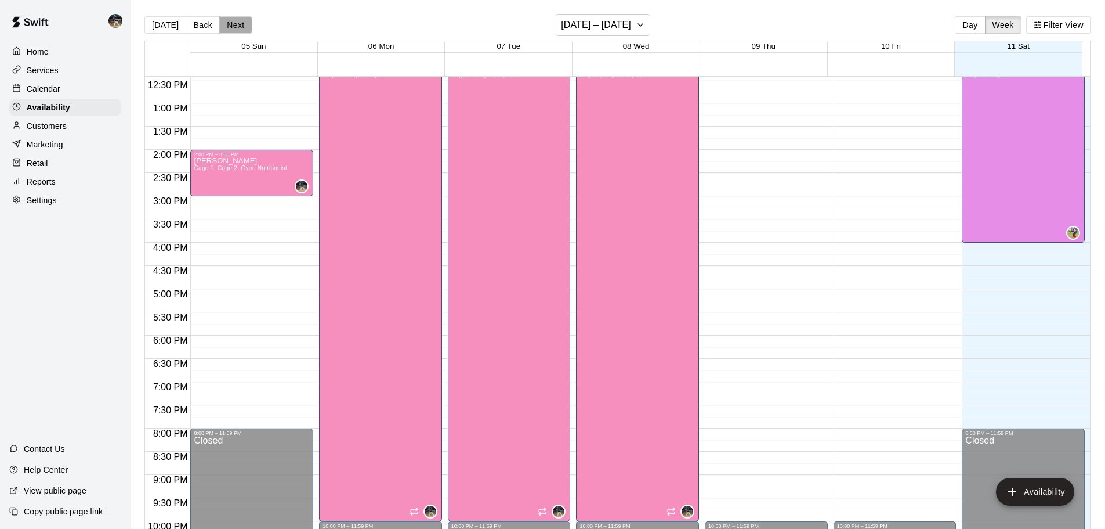
click at [236, 23] on button "Next" at bounding box center [235, 24] width 32 height 17
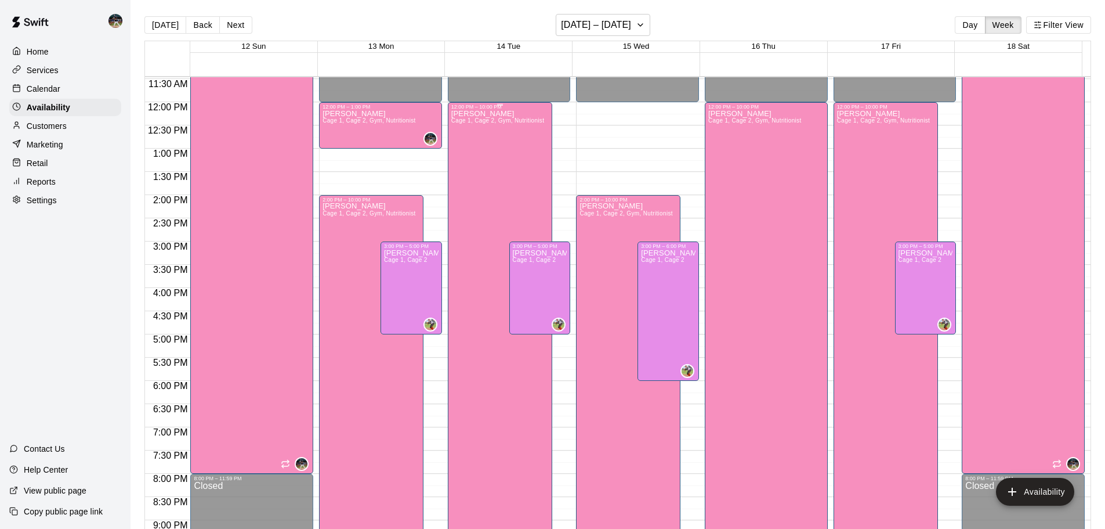
scroll to position [461, 0]
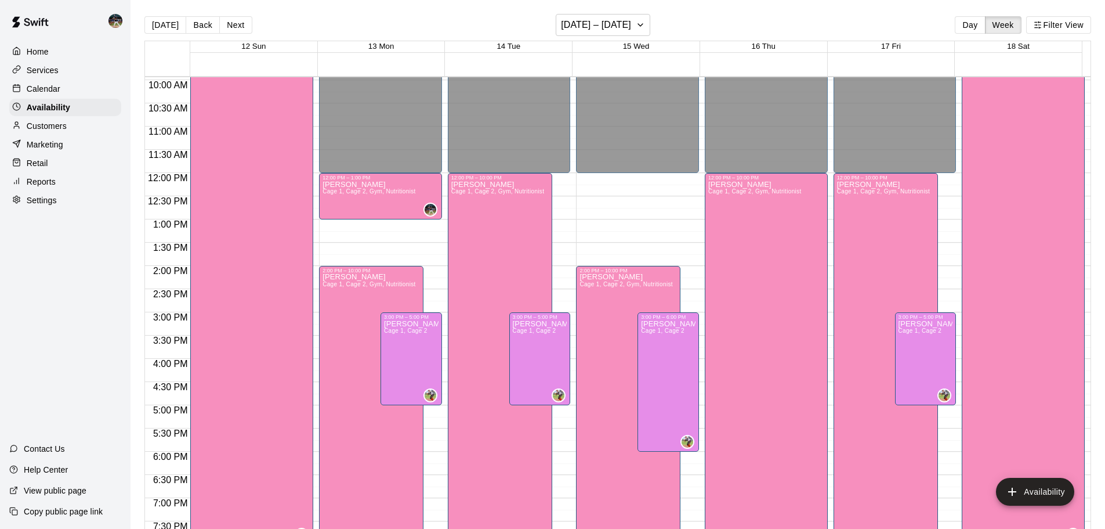
click at [68, 88] on div "Calendar" at bounding box center [65, 88] width 112 height 17
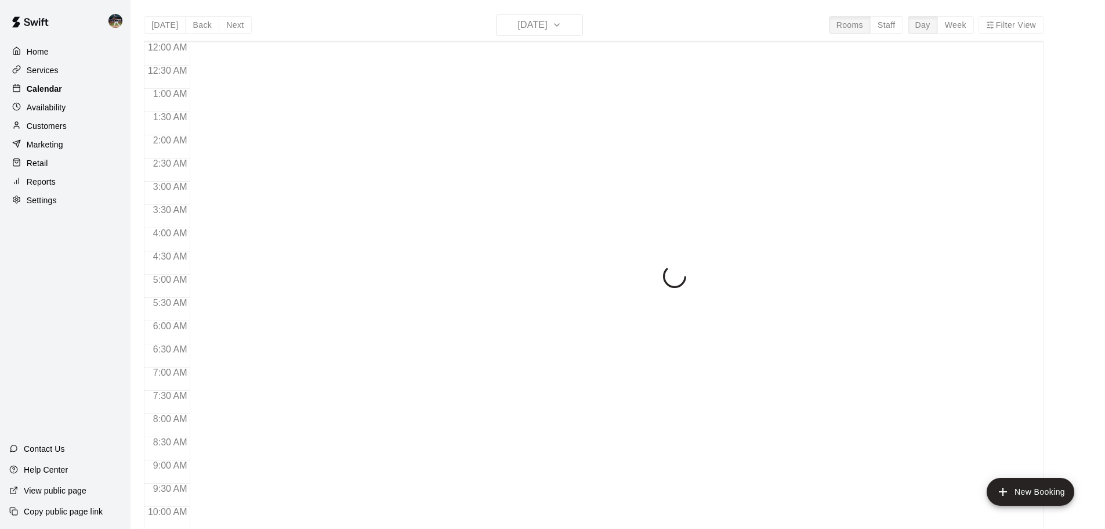
scroll to position [577, 0]
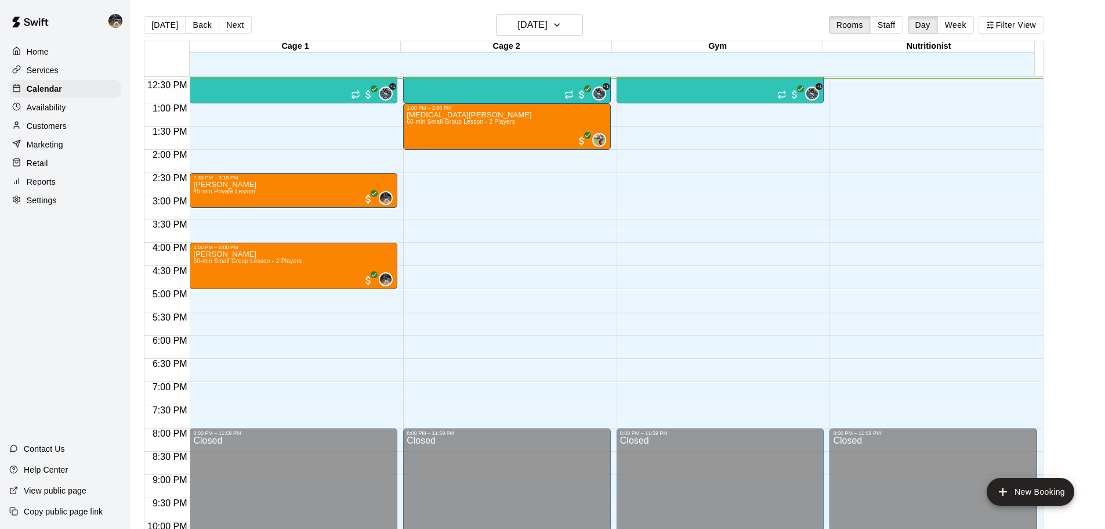
click at [49, 129] on p "Customers" at bounding box center [47, 126] width 40 height 12
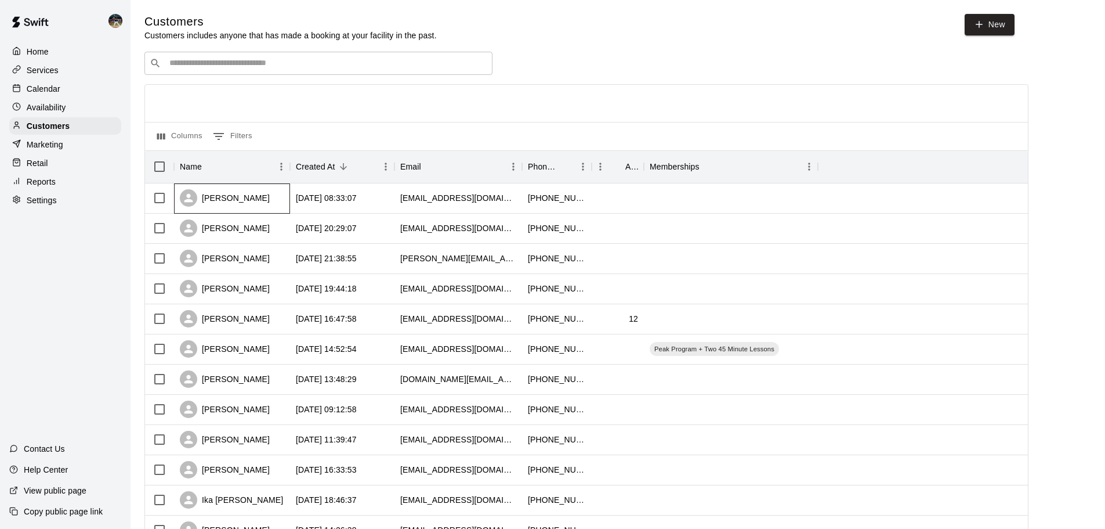
click at [252, 203] on div "[PERSON_NAME]" at bounding box center [225, 197] width 90 height 17
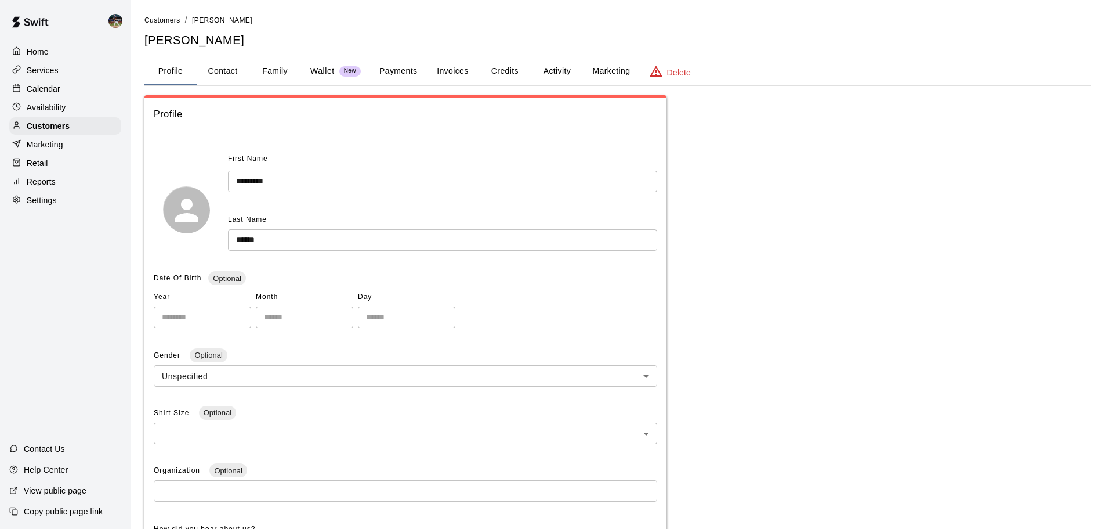
click at [287, 69] on button "Family" at bounding box center [275, 71] width 52 height 28
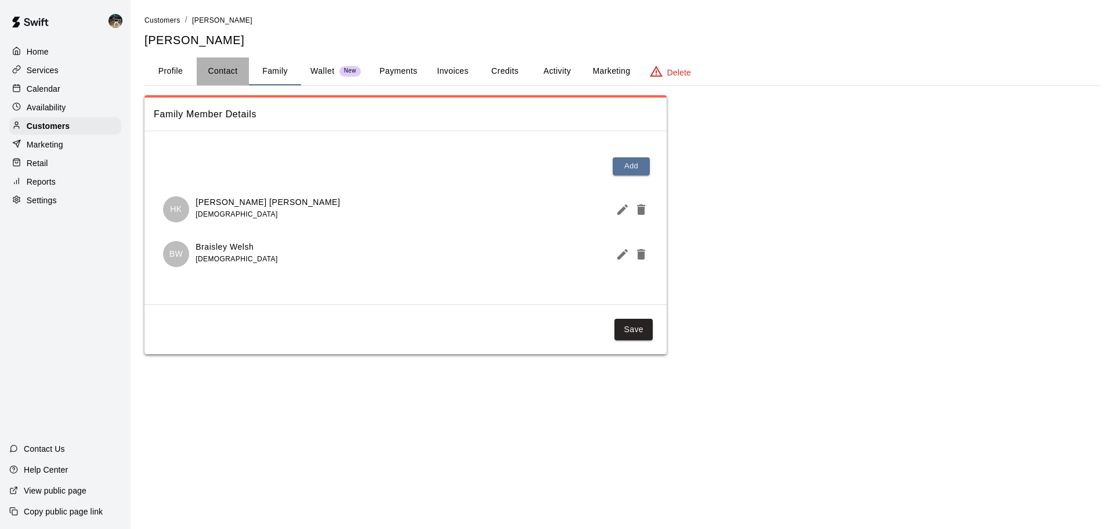
click at [229, 80] on button "Contact" at bounding box center [223, 71] width 52 height 28
select select "**"
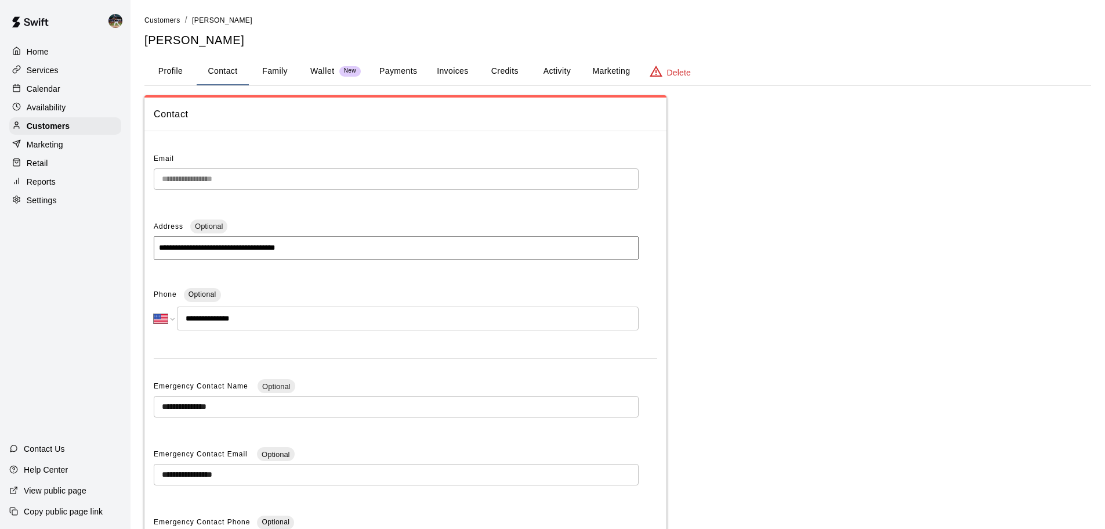
click at [77, 87] on div "Calendar" at bounding box center [65, 88] width 112 height 17
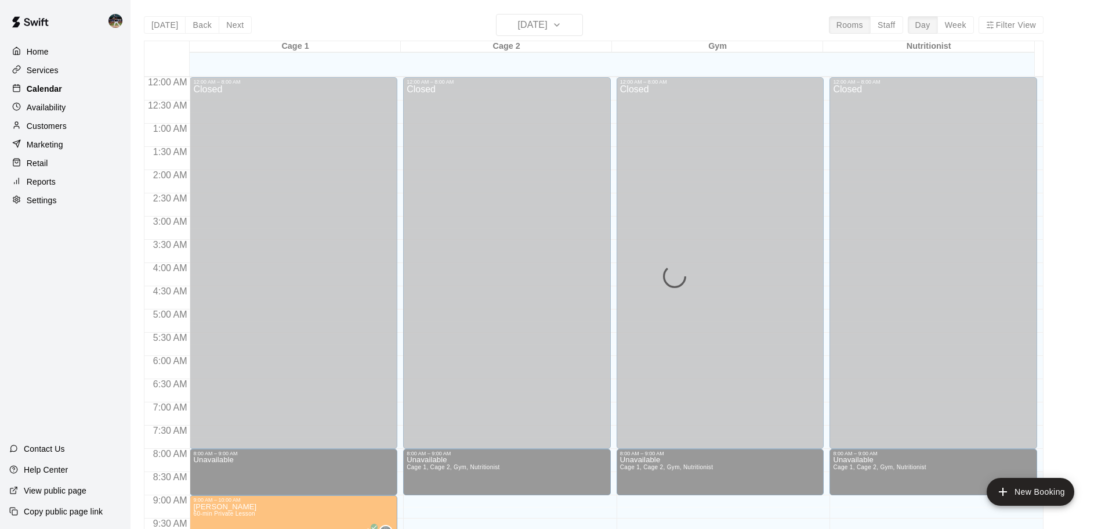
scroll to position [579, 0]
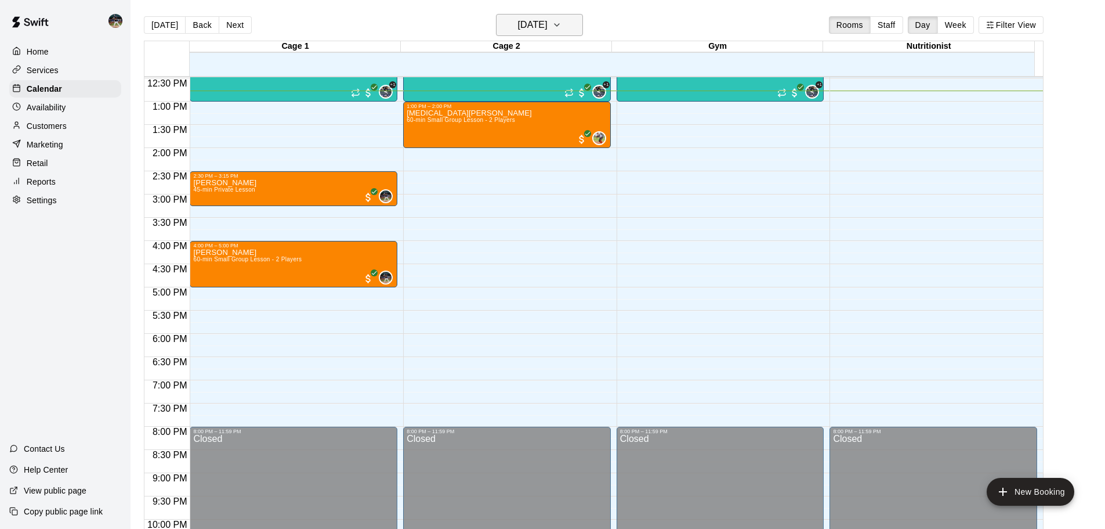
click at [562, 20] on icon "button" at bounding box center [556, 25] width 9 height 14
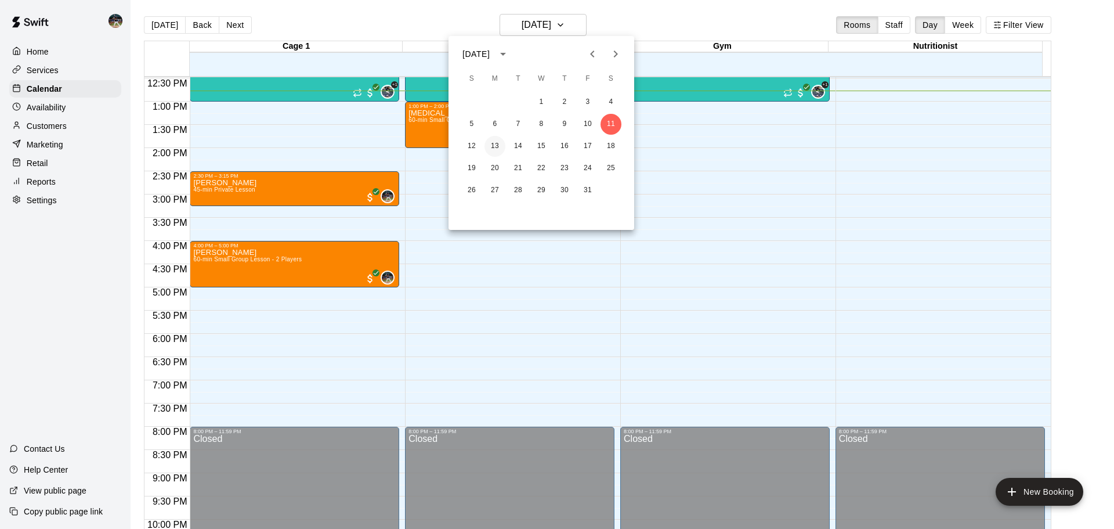
click at [497, 148] on button "13" at bounding box center [495, 146] width 21 height 21
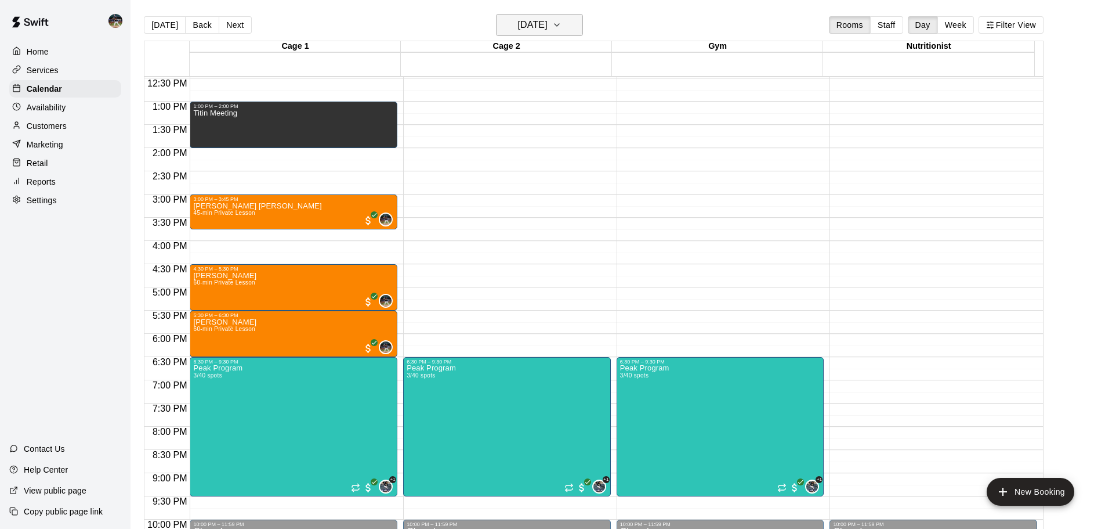
click at [543, 32] on h6 "[DATE]" at bounding box center [533, 25] width 30 height 16
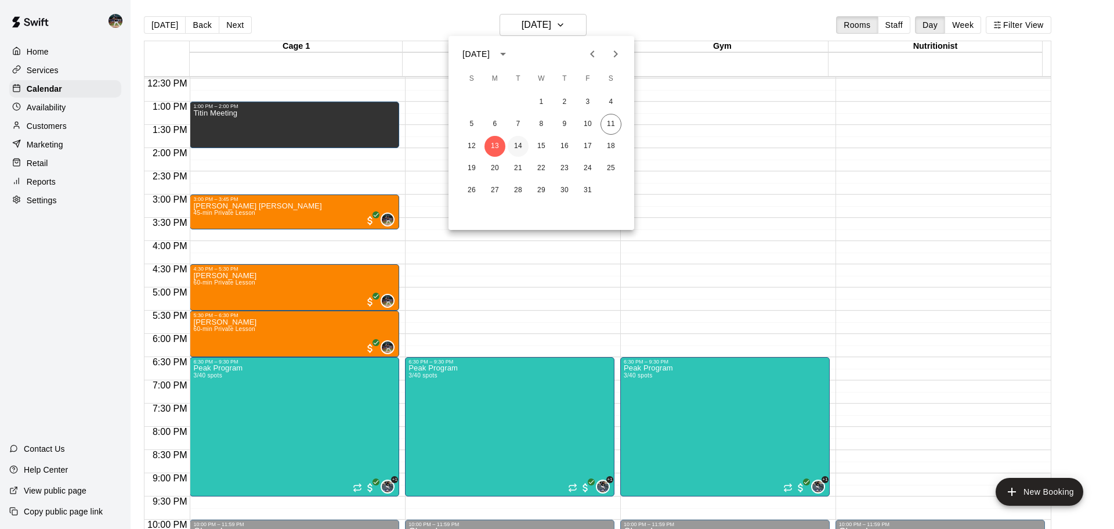
click at [521, 144] on button "14" at bounding box center [518, 146] width 21 height 21
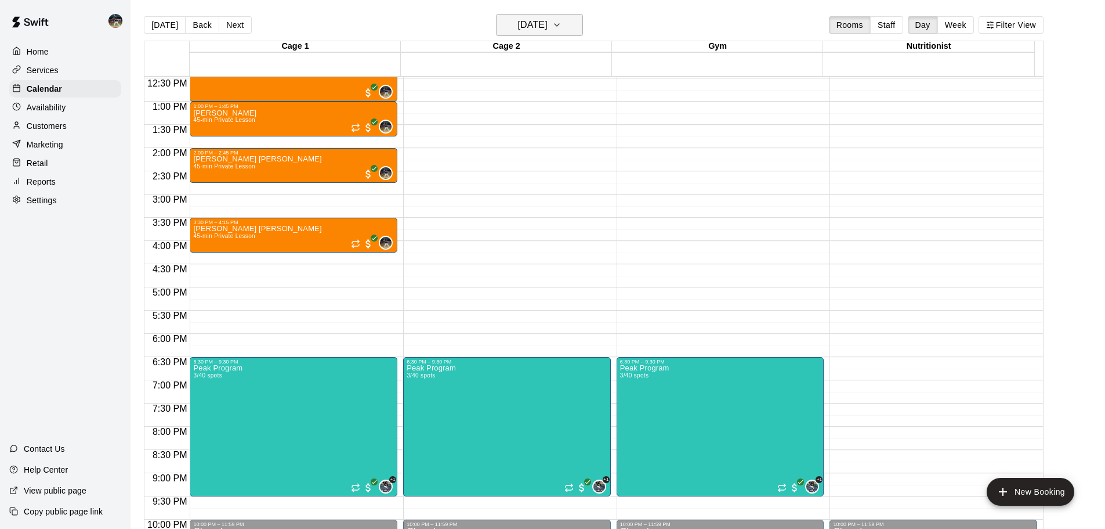
click at [538, 26] on h6 "[DATE]" at bounding box center [533, 25] width 30 height 16
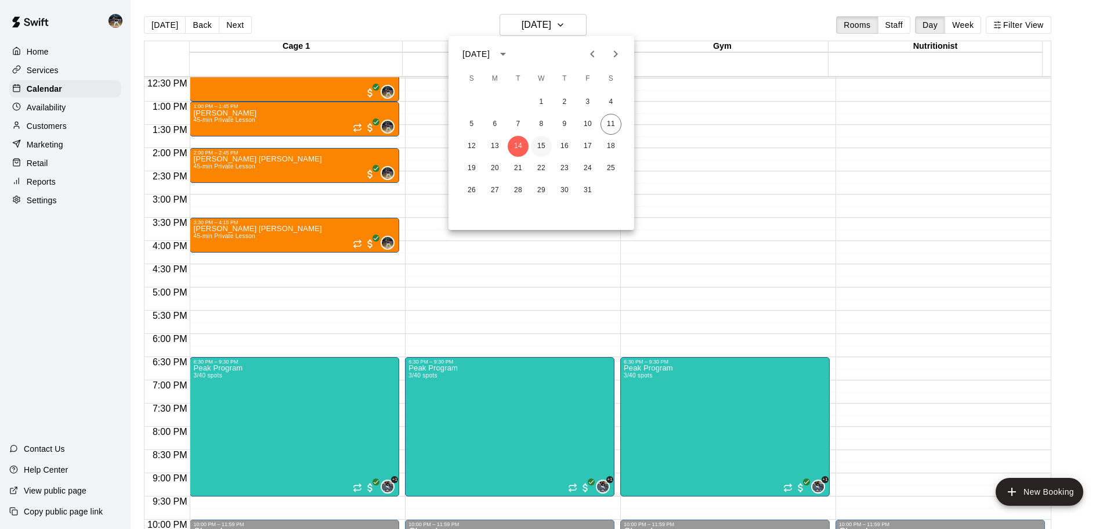
click at [538, 147] on button "15" at bounding box center [541, 146] width 21 height 21
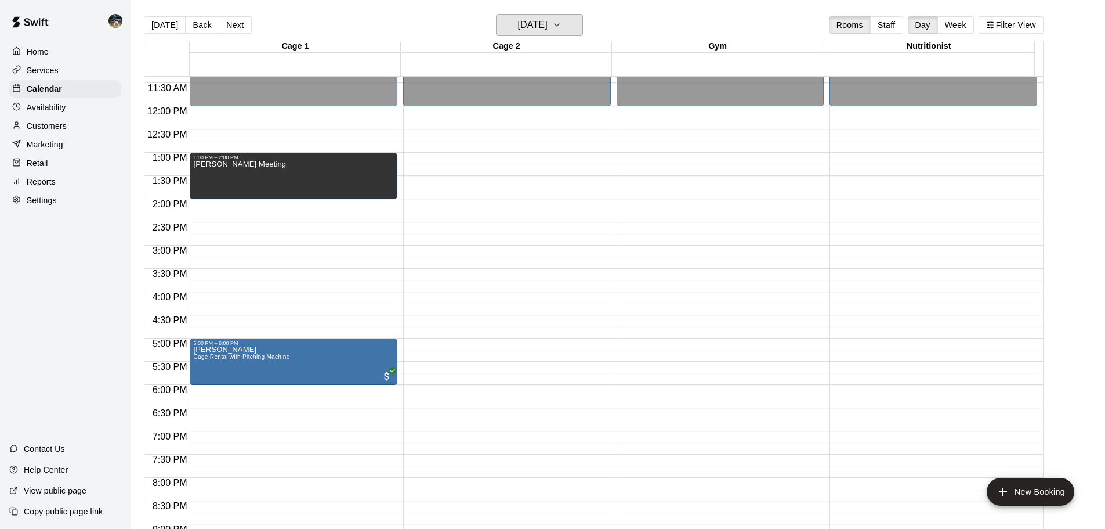
scroll to position [463, 0]
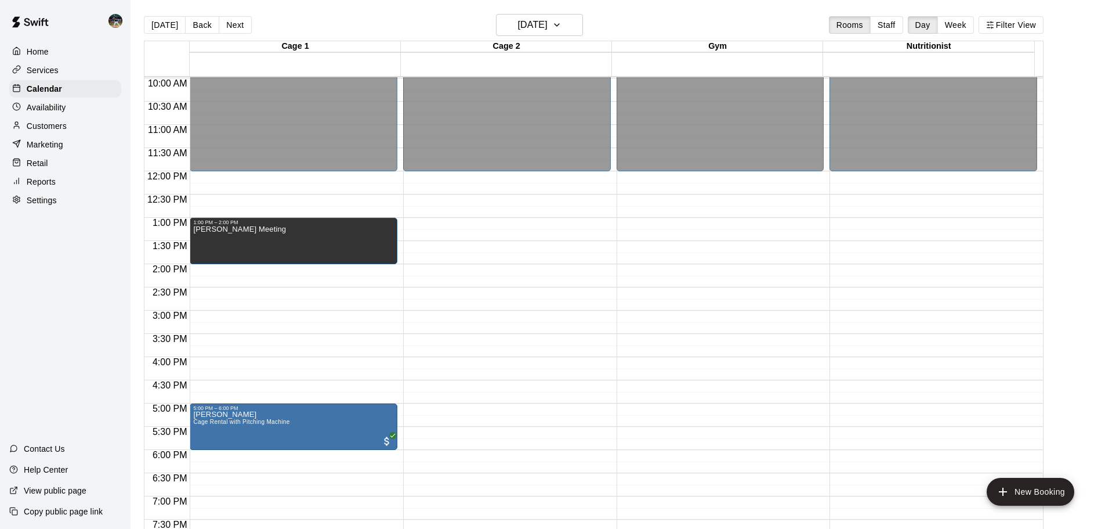
click at [73, 110] on div "Availability" at bounding box center [65, 107] width 112 height 17
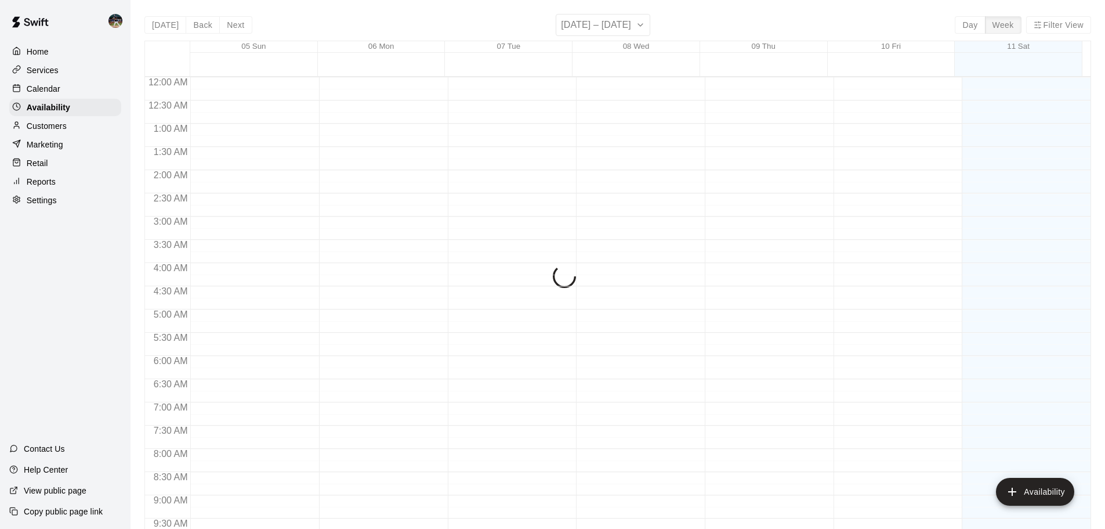
scroll to position [601, 0]
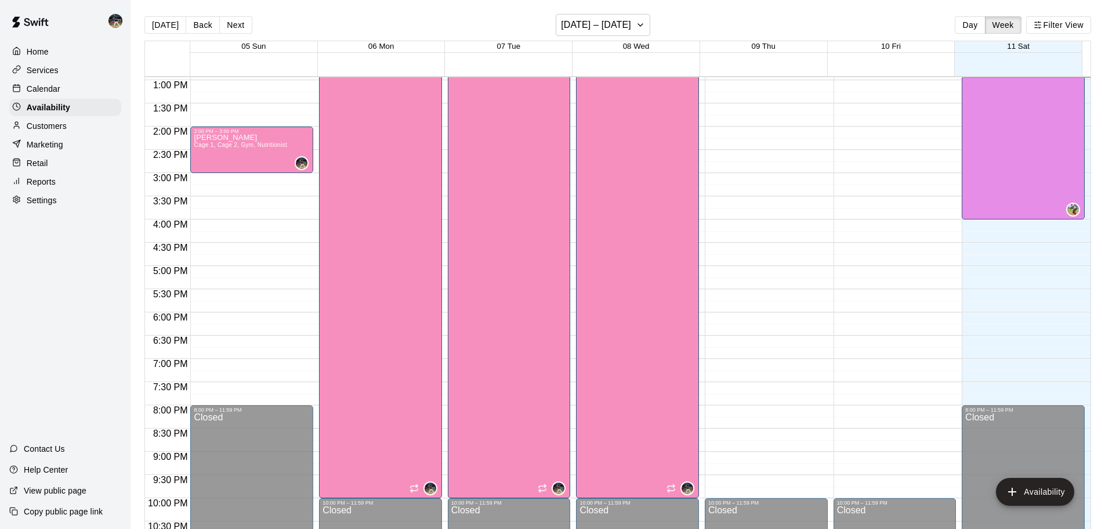
click at [48, 55] on p "Home" at bounding box center [38, 52] width 22 height 12
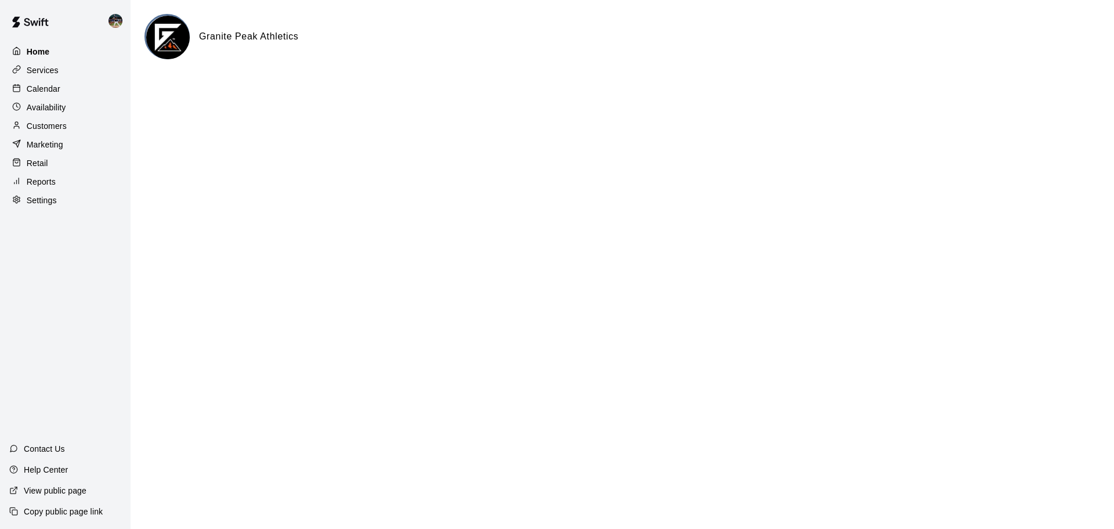
click at [68, 49] on div "Home" at bounding box center [65, 51] width 112 height 17
click at [66, 91] on div "Calendar" at bounding box center [65, 88] width 112 height 17
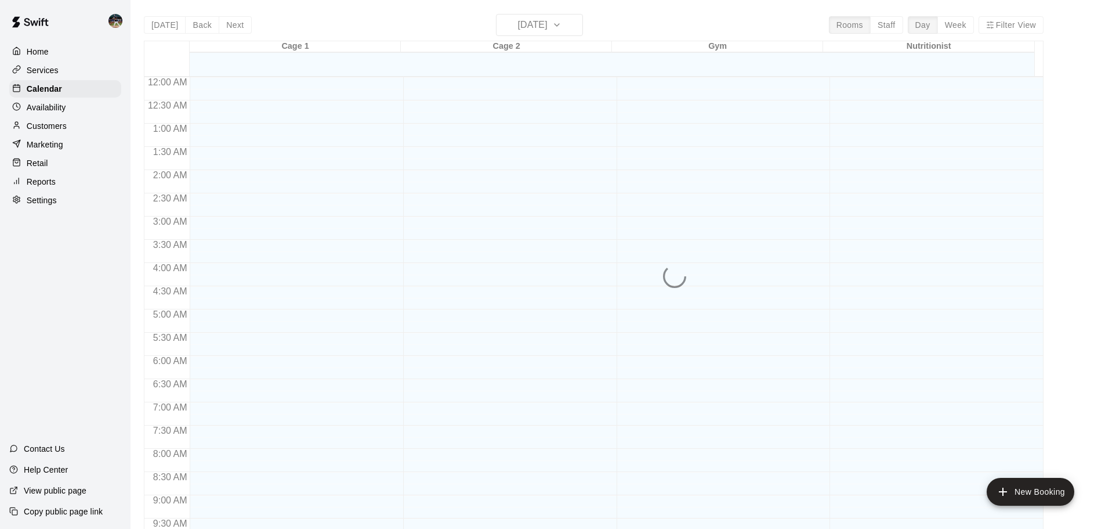
scroll to position [601, 0]
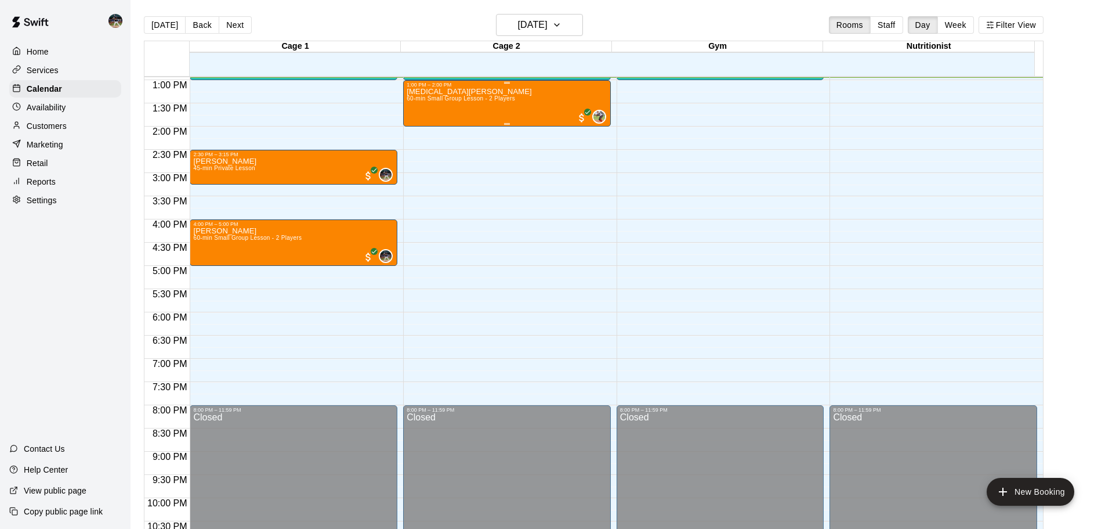
click at [435, 113] on div "[MEDICAL_DATA][PERSON_NAME] 60-min Small Group Lesson - 2 Players" at bounding box center [469, 352] width 125 height 529
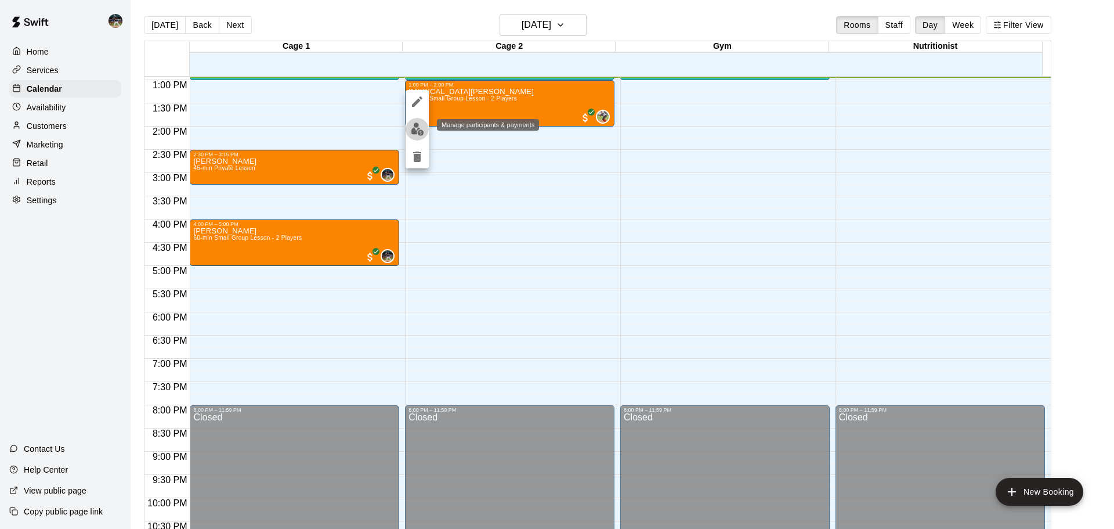
click at [420, 129] on img "edit" at bounding box center [417, 128] width 13 height 13
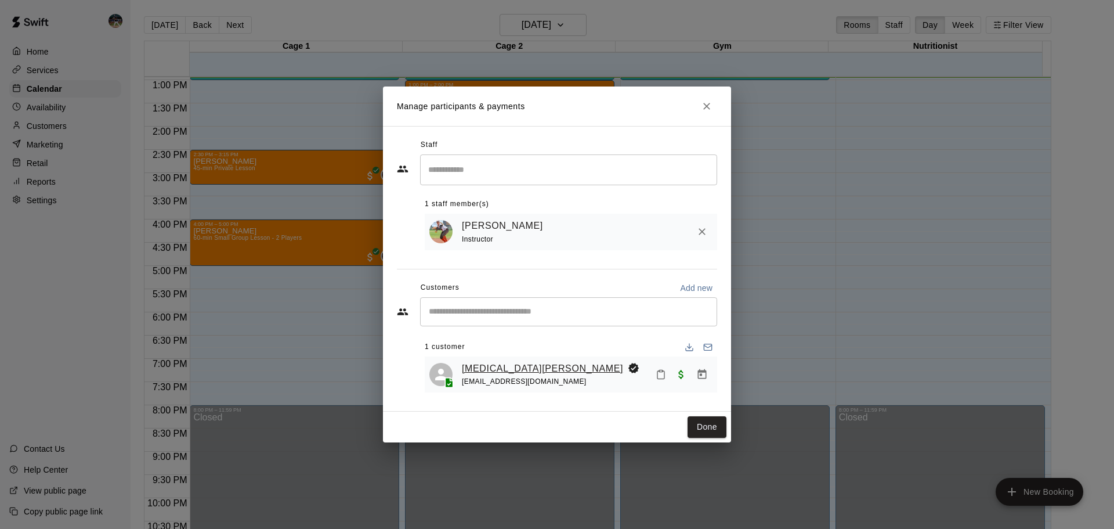
click at [493, 364] on link "[MEDICAL_DATA][PERSON_NAME]" at bounding box center [542, 368] width 161 height 15
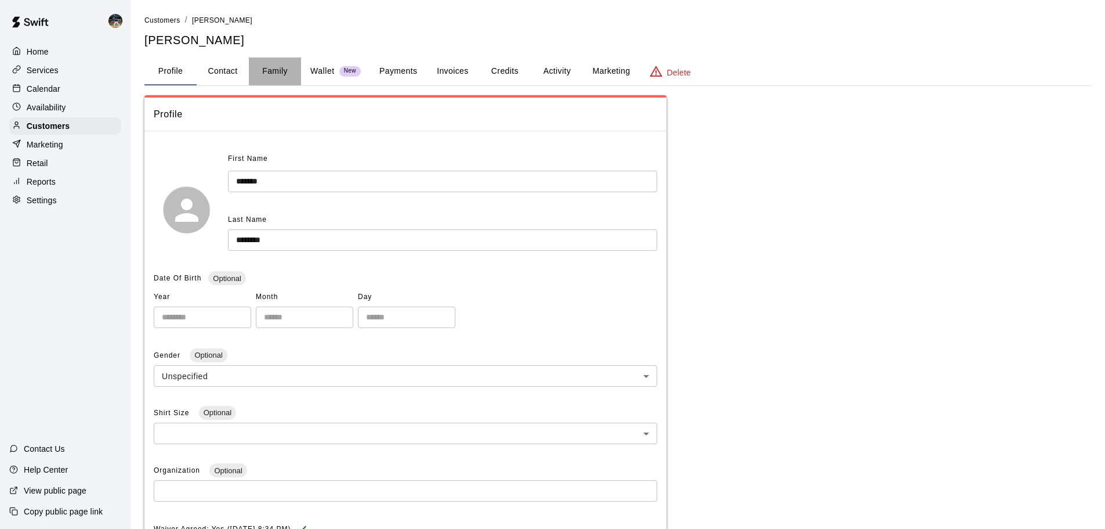
click at [278, 77] on button "Family" at bounding box center [275, 71] width 52 height 28
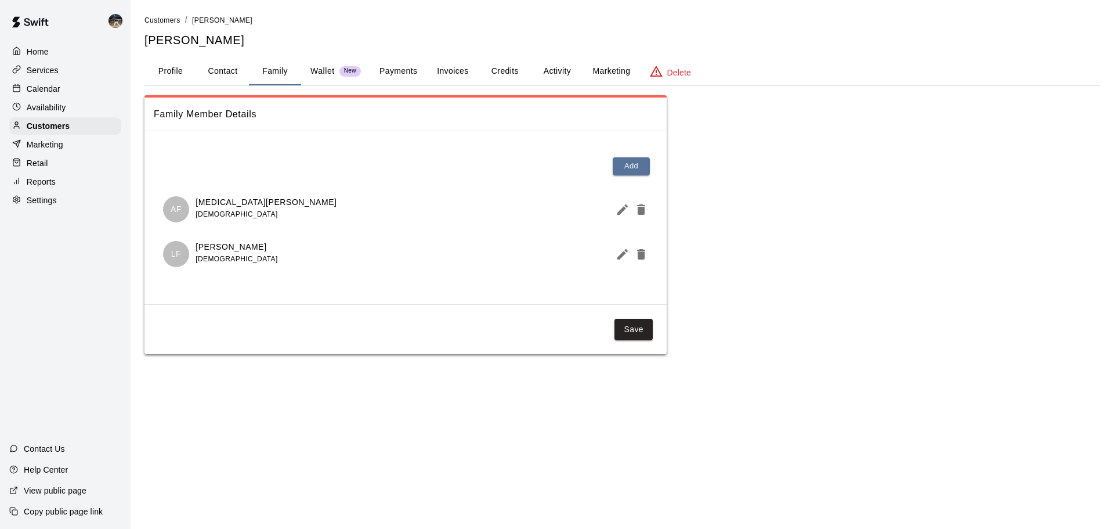
click at [233, 71] on button "Contact" at bounding box center [223, 71] width 52 height 28
select select "**"
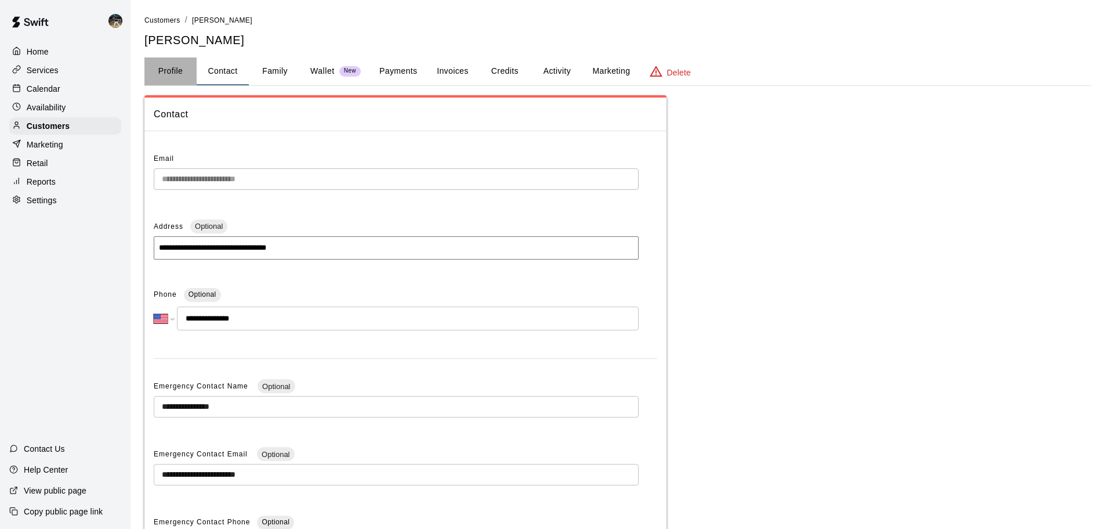
click at [171, 75] on button "Profile" at bounding box center [170, 71] width 52 height 28
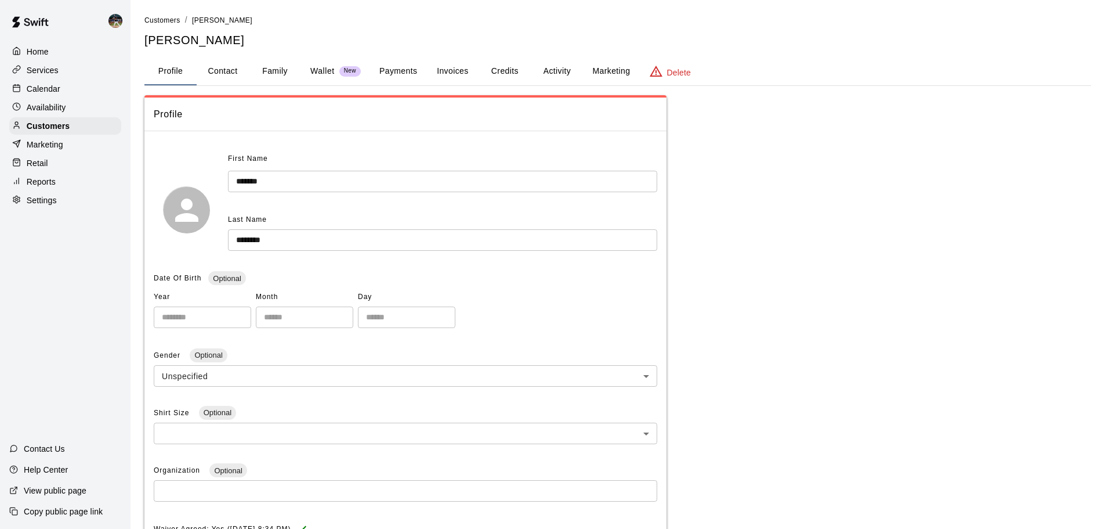
click at [276, 74] on button "Family" at bounding box center [275, 71] width 52 height 28
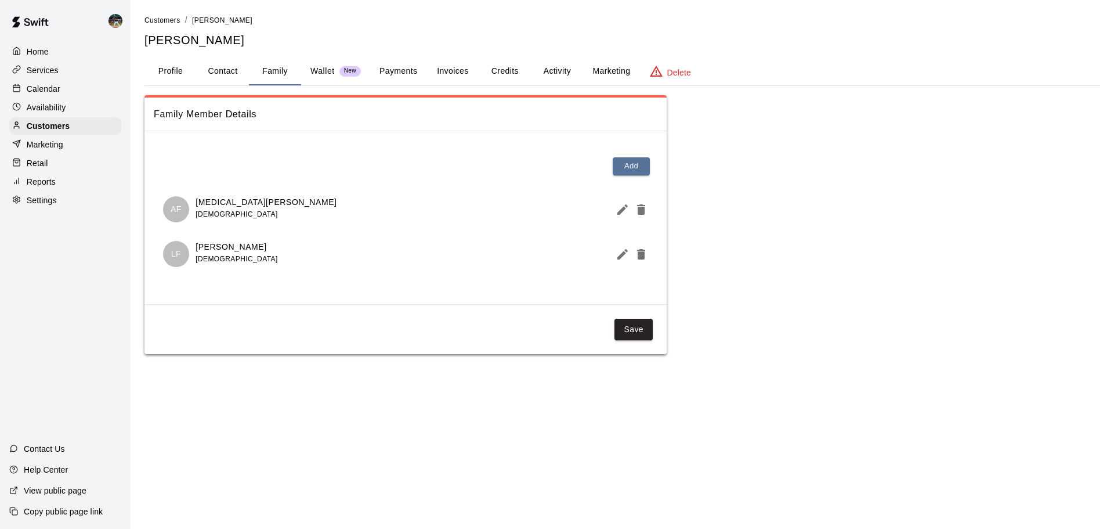
click at [321, 77] on p "Wallet" at bounding box center [322, 71] width 24 height 12
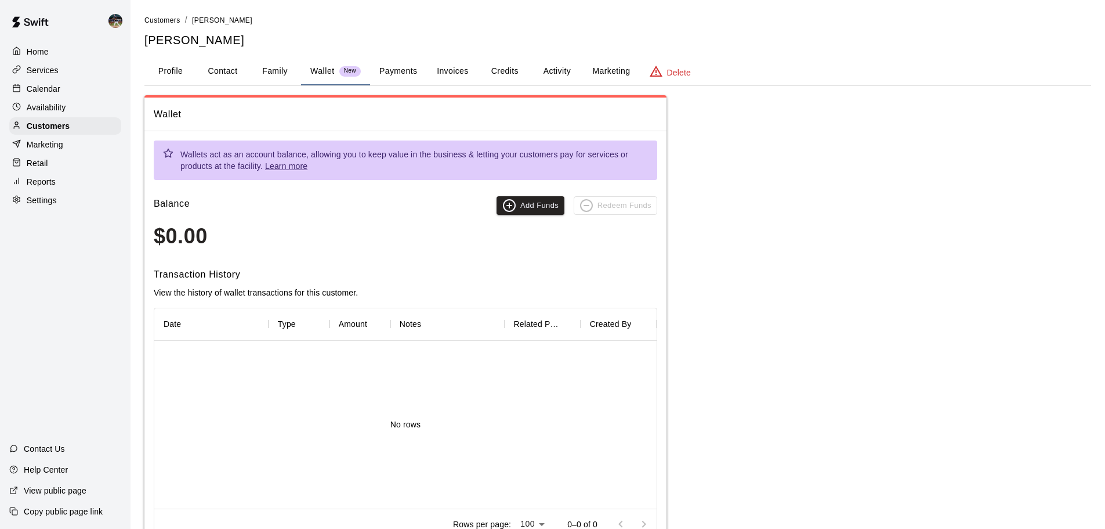
click at [272, 74] on button "Family" at bounding box center [275, 71] width 52 height 28
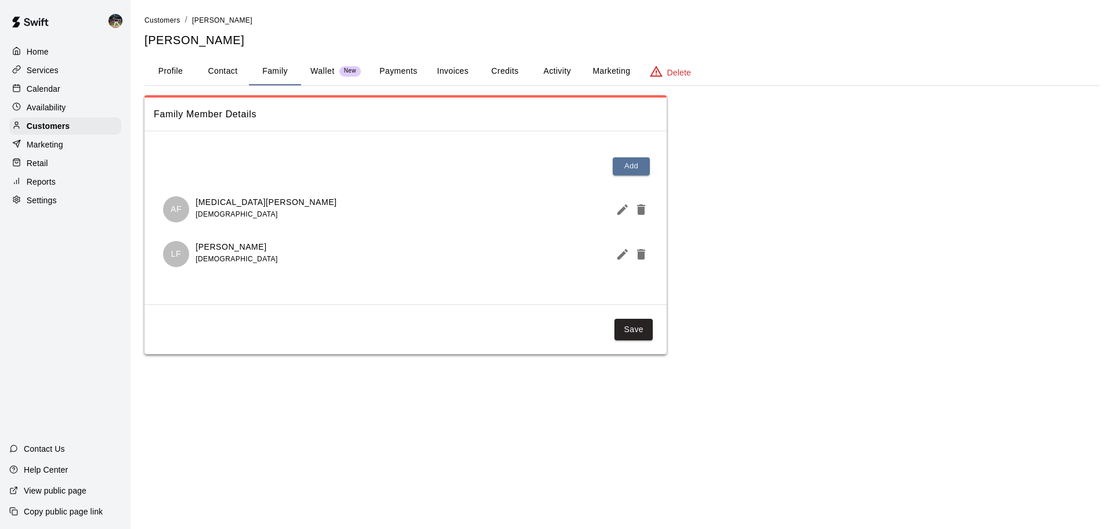
click at [369, 51] on div "Customers / [PERSON_NAME] [PERSON_NAME] Profile Contact Family Wallet New Payme…" at bounding box center [622, 184] width 956 height 340
click at [344, 68] on span "New" at bounding box center [349, 71] width 21 height 8
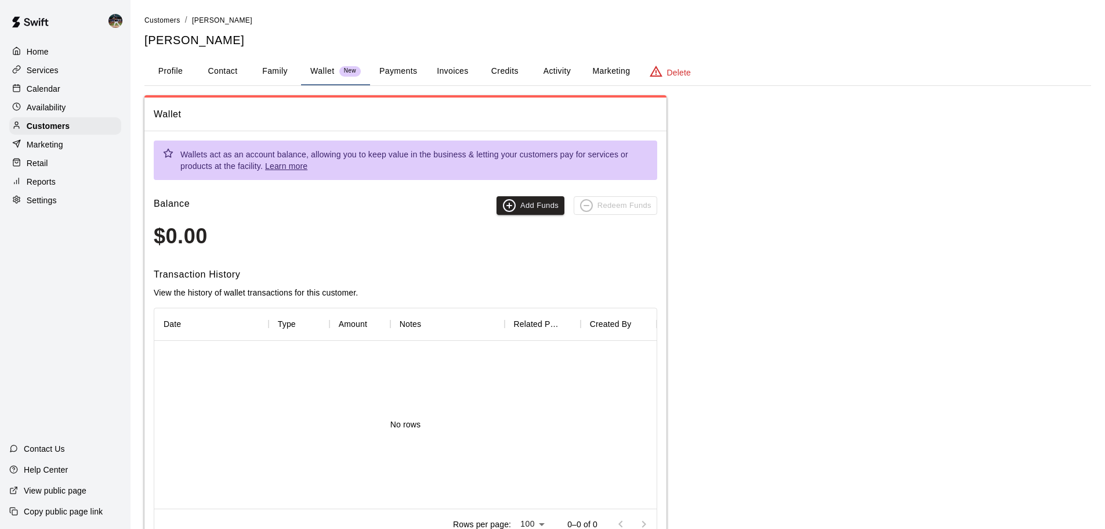
click at [388, 68] on button "Payments" at bounding box center [398, 71] width 56 height 28
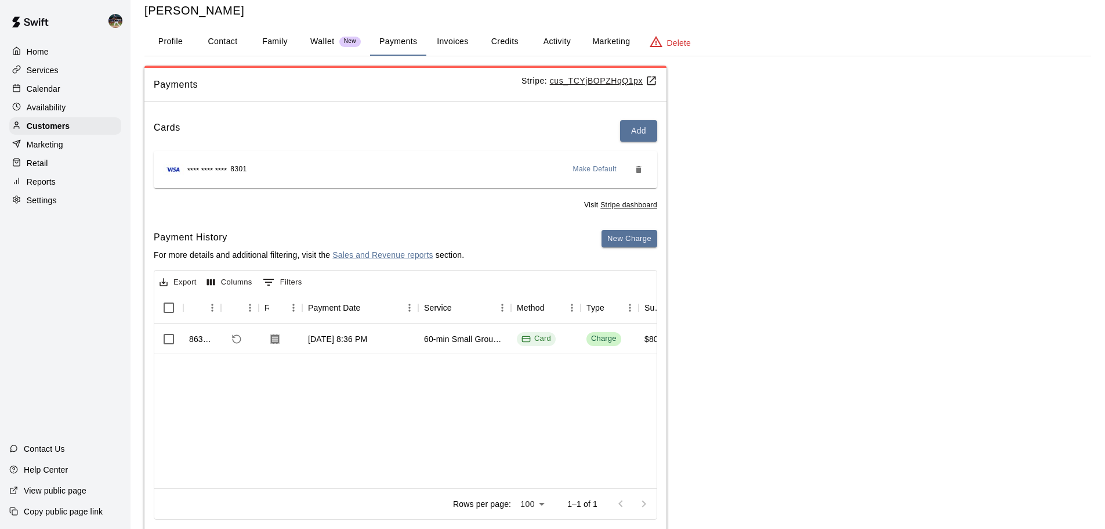
scroll to position [57, 0]
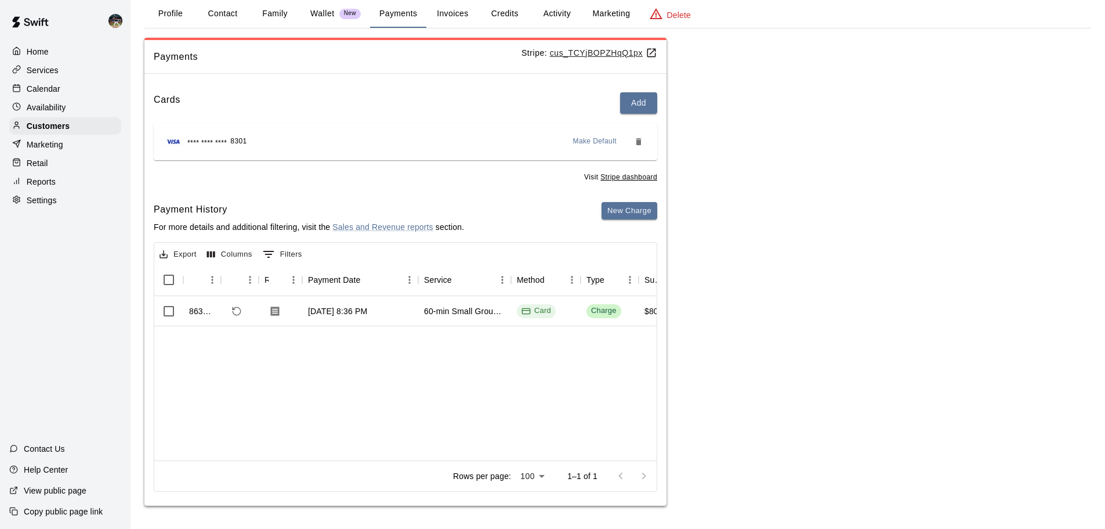
click at [48, 93] on p "Calendar" at bounding box center [44, 89] width 34 height 12
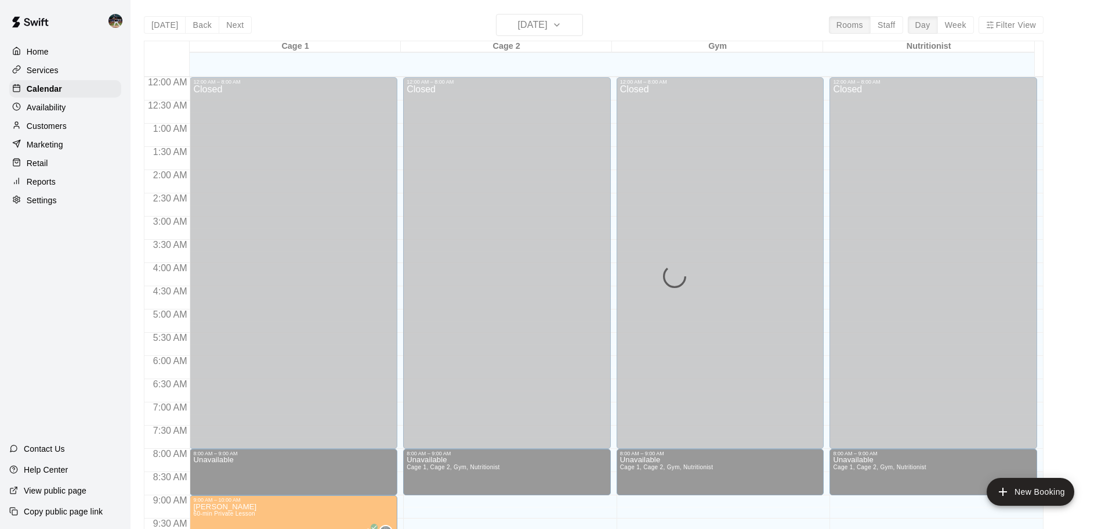
scroll to position [601, 0]
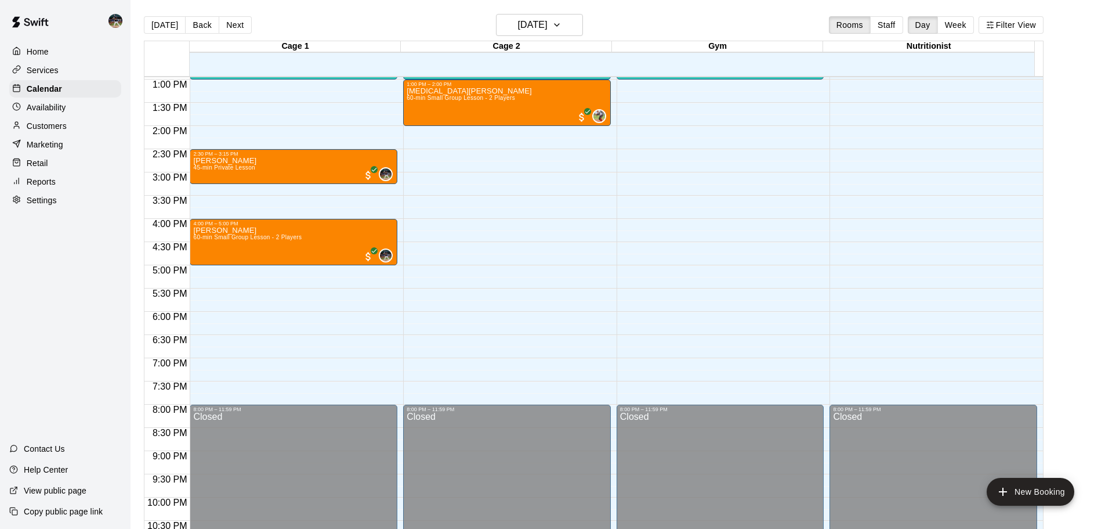
click at [112, 23] on img at bounding box center [116, 21] width 14 height 14
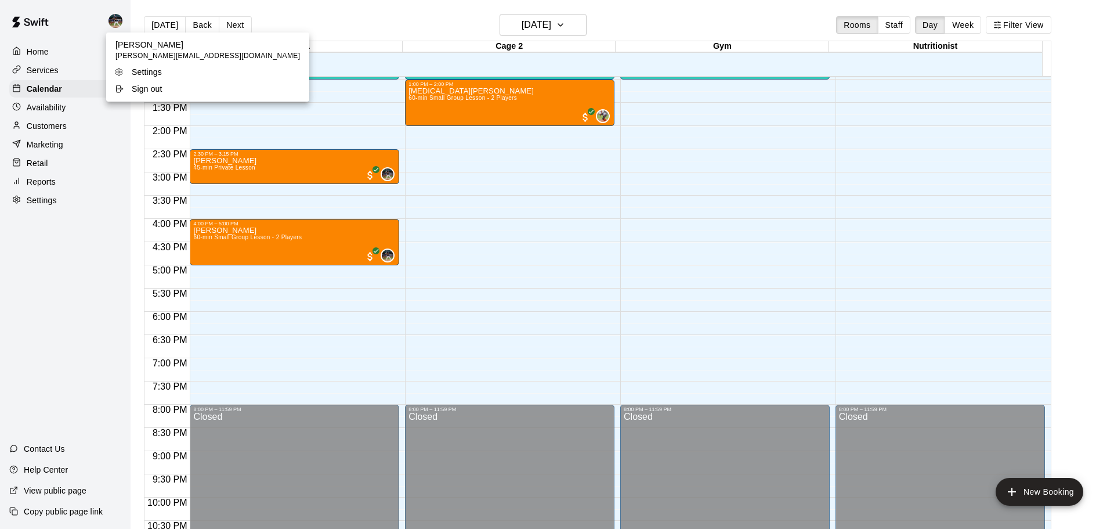
click at [113, 23] on div at bounding box center [557, 264] width 1114 height 529
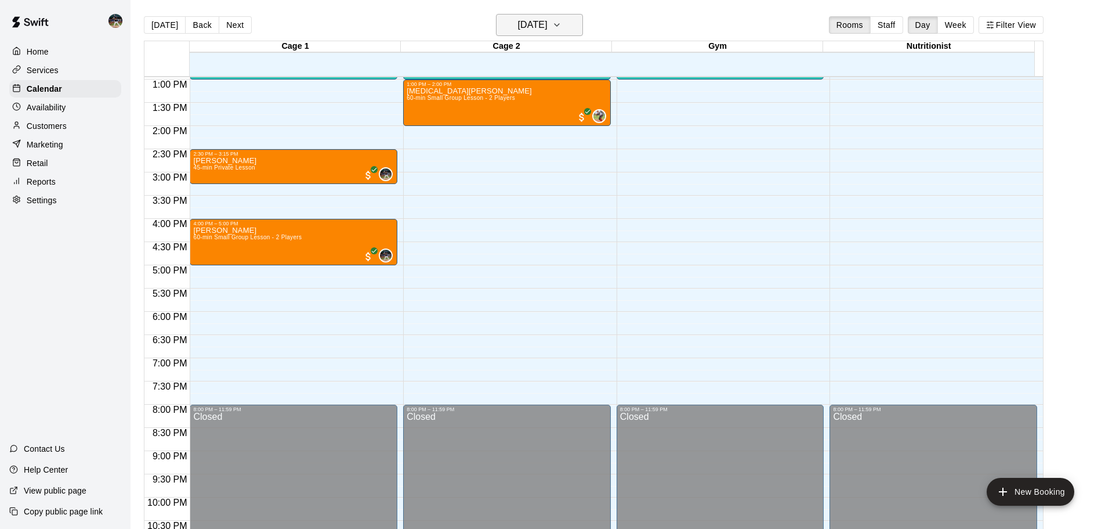
click at [548, 26] on h6 "[DATE]" at bounding box center [533, 25] width 30 height 16
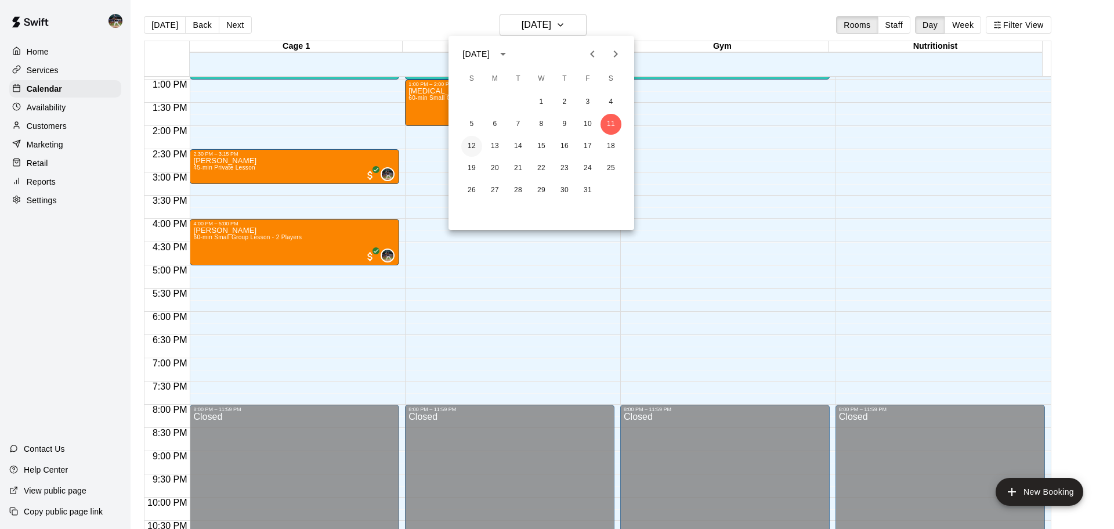
click at [478, 143] on button "12" at bounding box center [471, 146] width 21 height 21
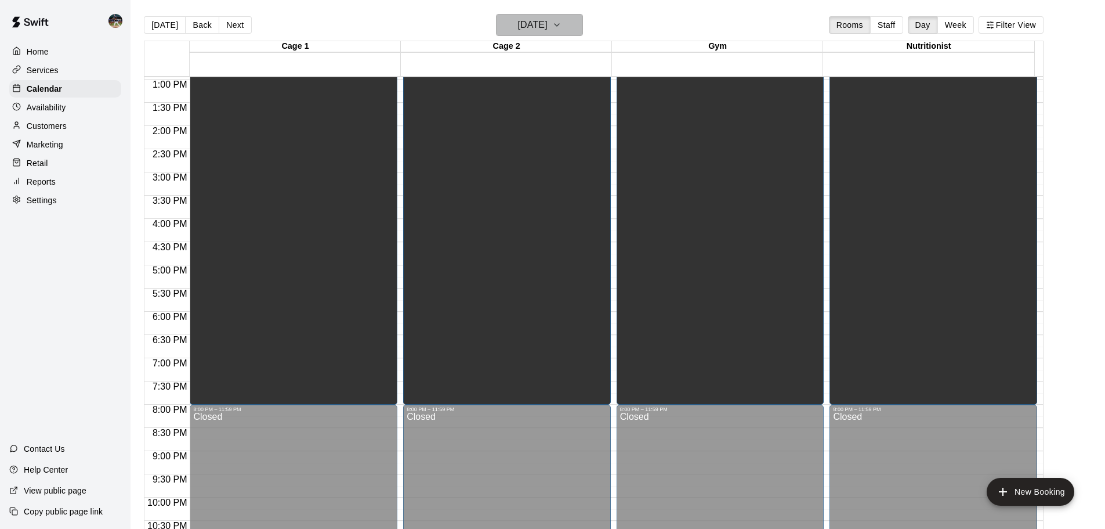
click at [543, 19] on h6 "[DATE]" at bounding box center [533, 25] width 30 height 16
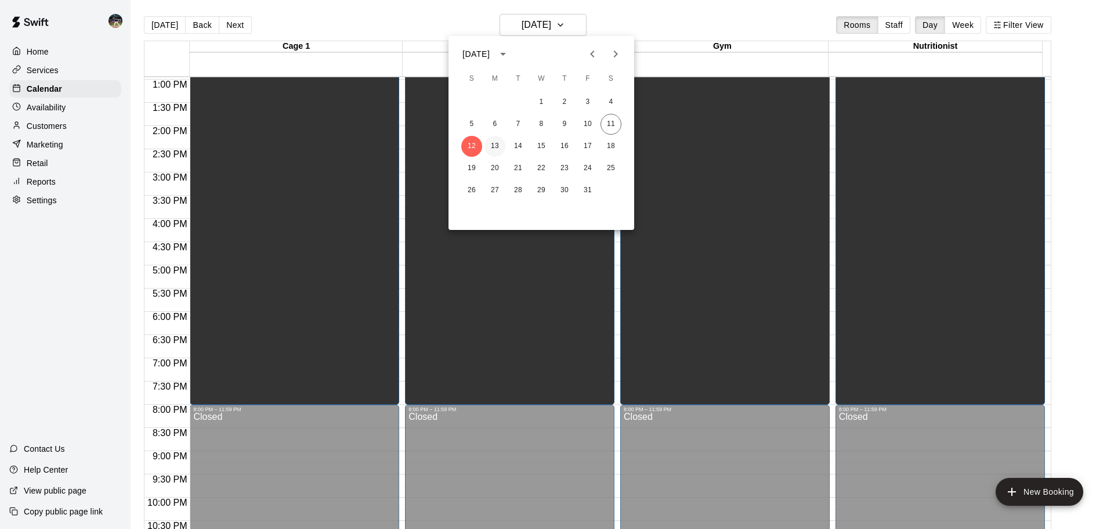
click at [496, 143] on button "13" at bounding box center [495, 146] width 21 height 21
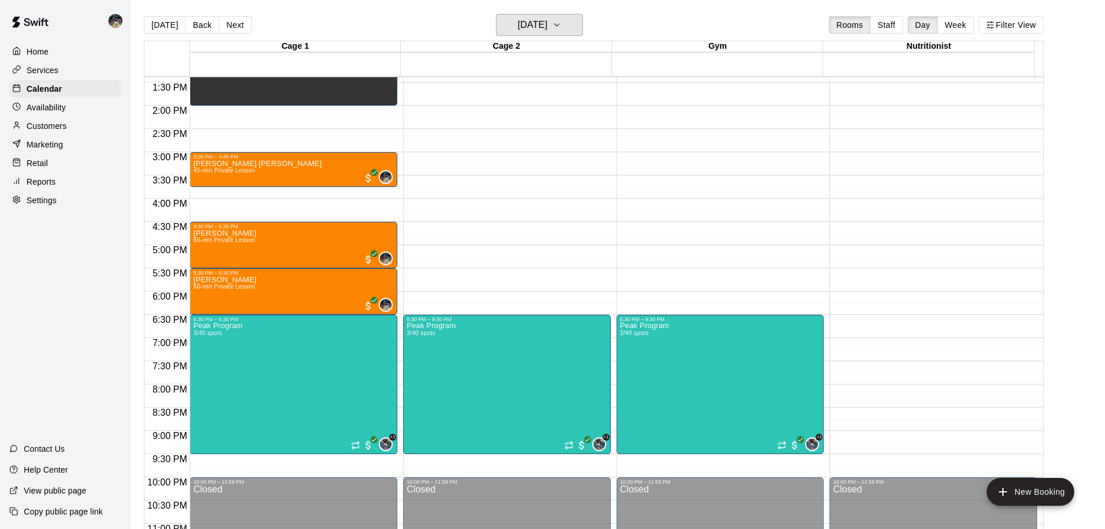
scroll to position [650, 0]
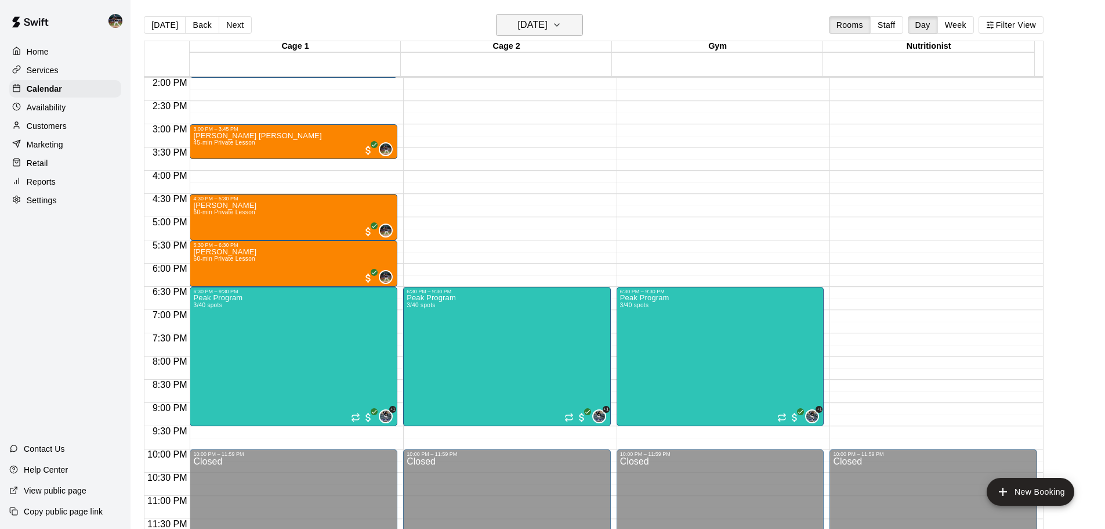
click at [535, 24] on h6 "[DATE]" at bounding box center [533, 25] width 30 height 16
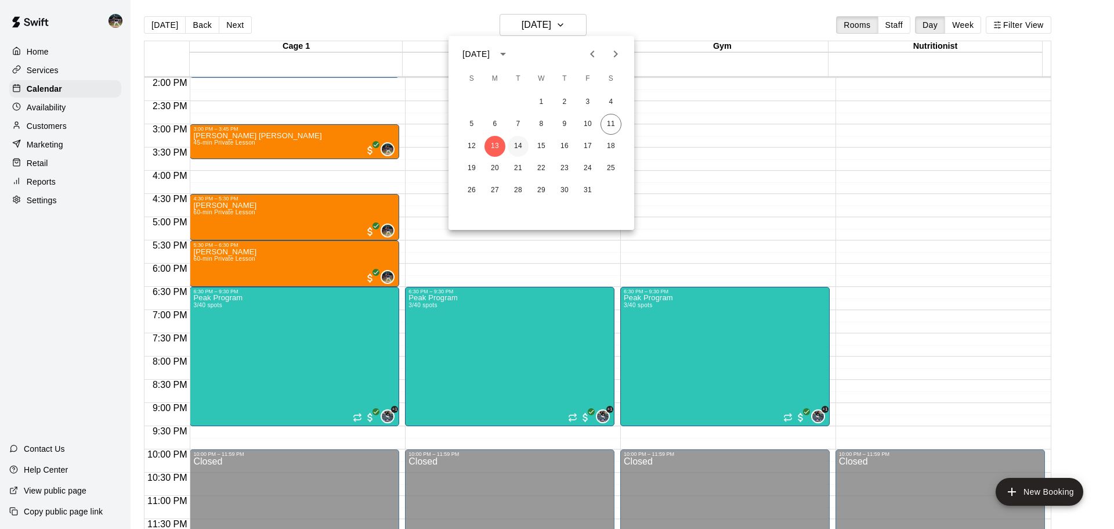
click at [519, 145] on button "14" at bounding box center [518, 146] width 21 height 21
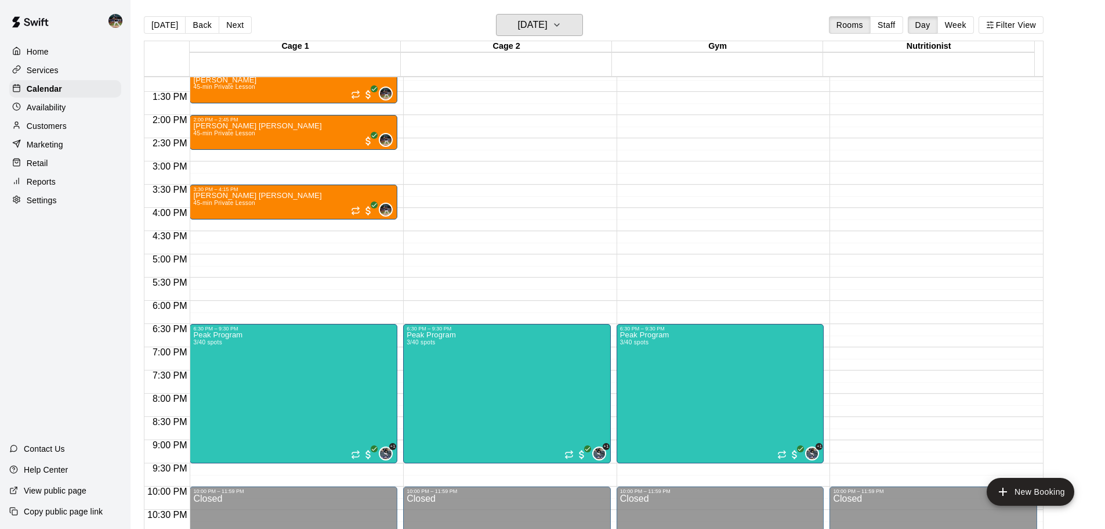
scroll to position [534, 0]
